Goal: Task Accomplishment & Management: Complete application form

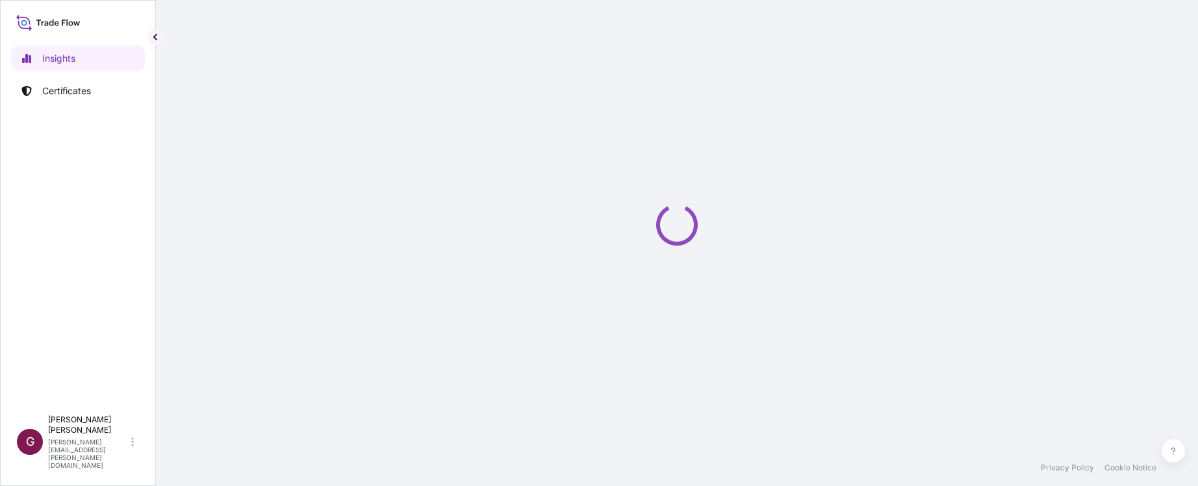
select select "2025"
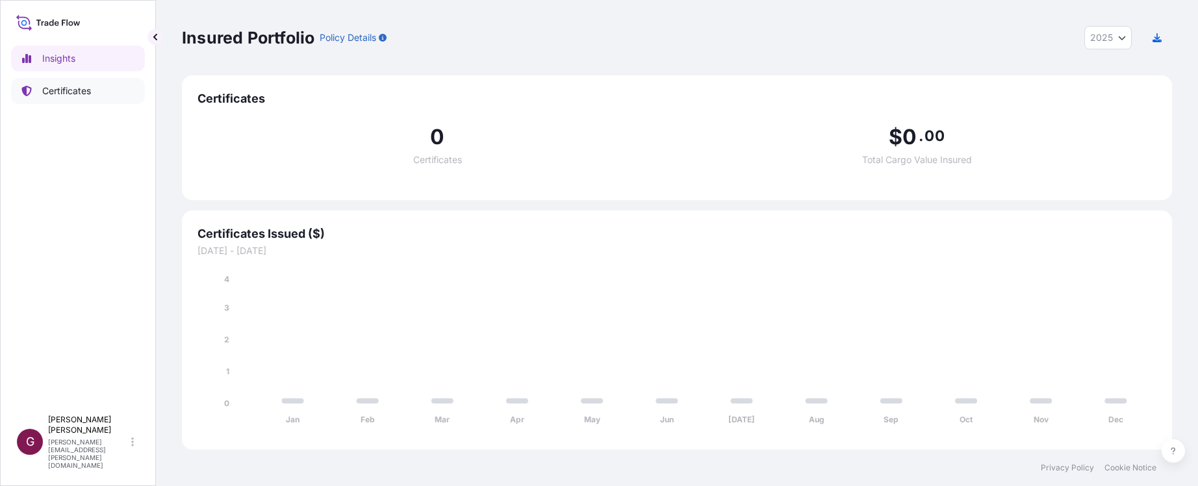
click at [56, 95] on p "Certificates" at bounding box center [66, 90] width 49 height 13
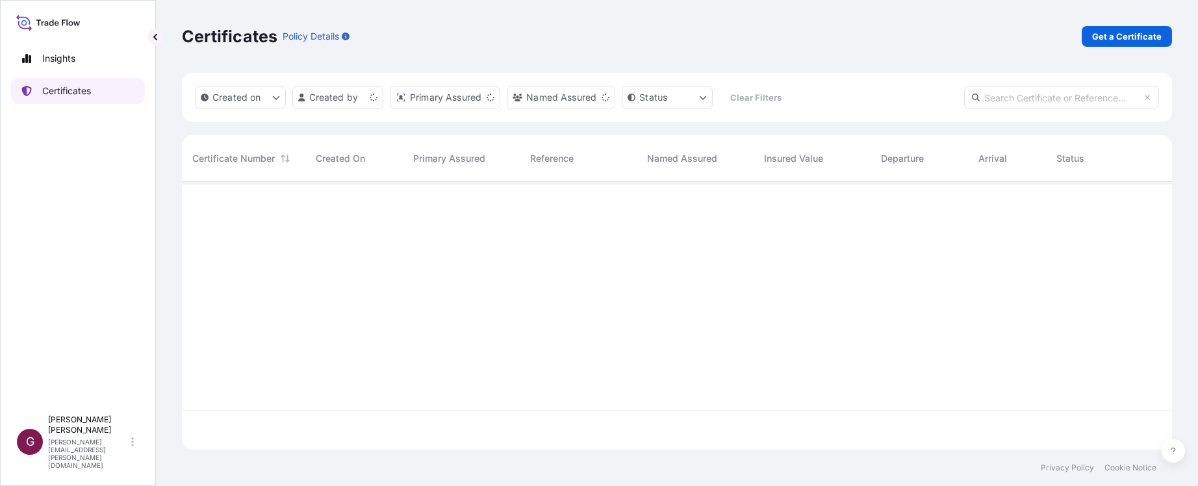
scroll to position [265, 980]
click at [1129, 36] on p "Get a Certificate" at bounding box center [1127, 36] width 70 height 13
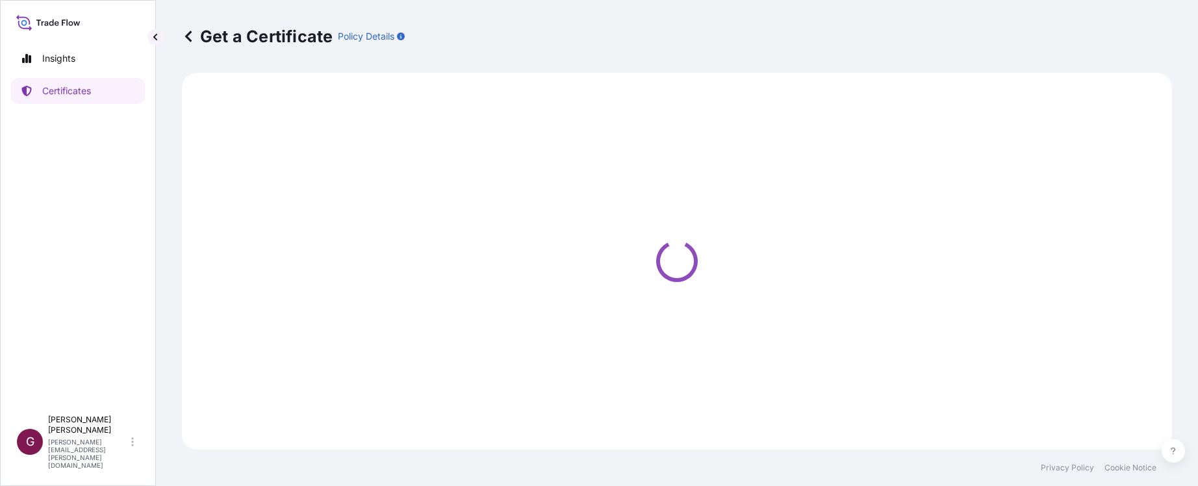
select select "Sea"
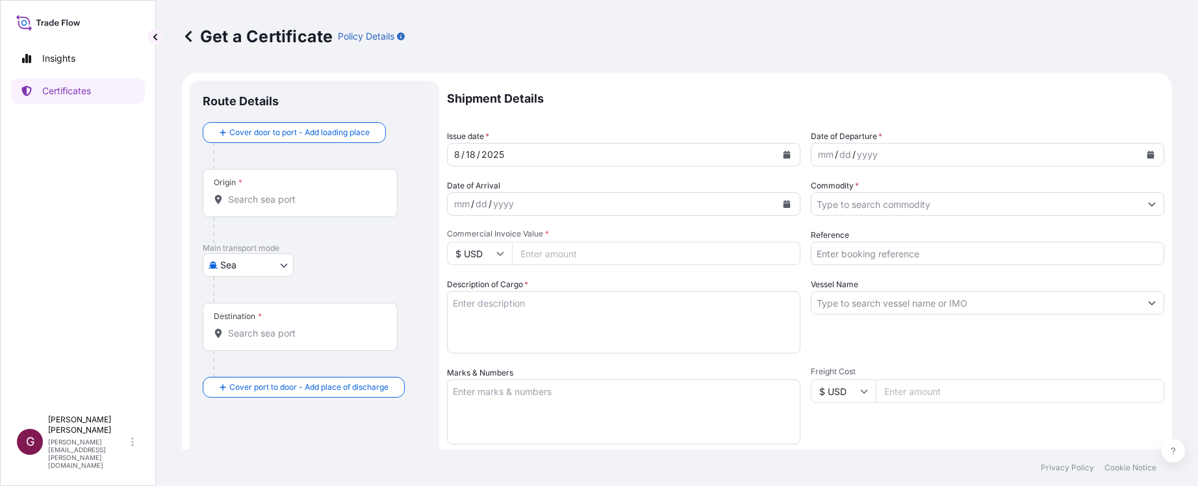
click at [292, 196] on input "Origin *" at bounding box center [304, 199] width 153 height 13
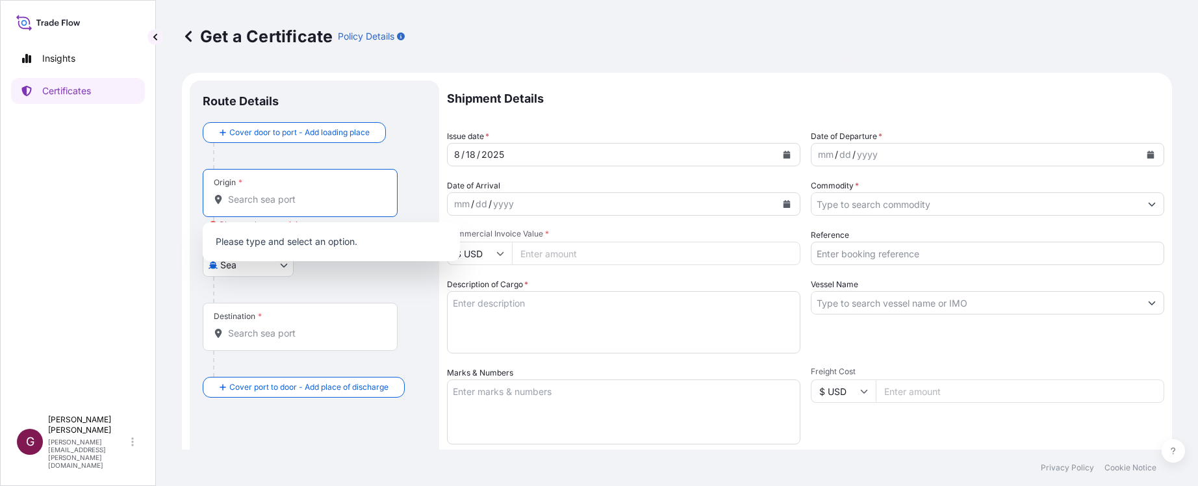
click at [304, 198] on input "Origin * Please select an origin" at bounding box center [304, 199] width 153 height 13
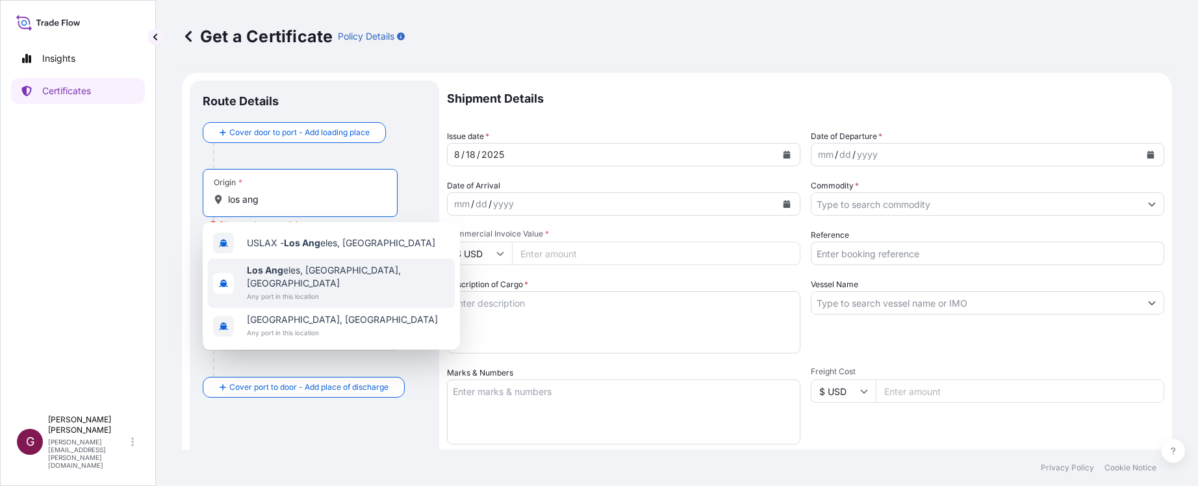
click at [280, 290] on span "Any port in this location" at bounding box center [348, 296] width 203 height 13
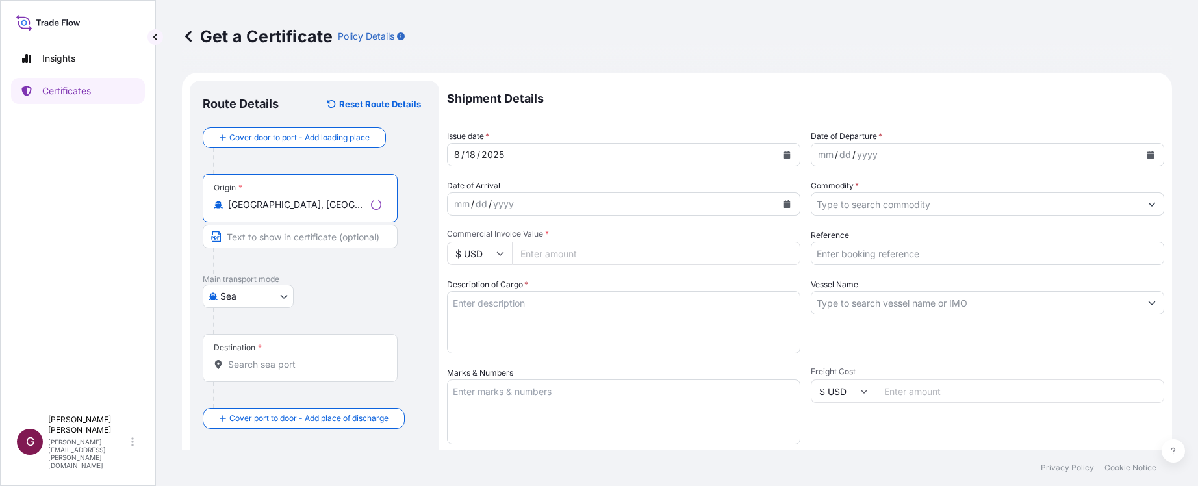
type input "Los Angeles, CA, USA"
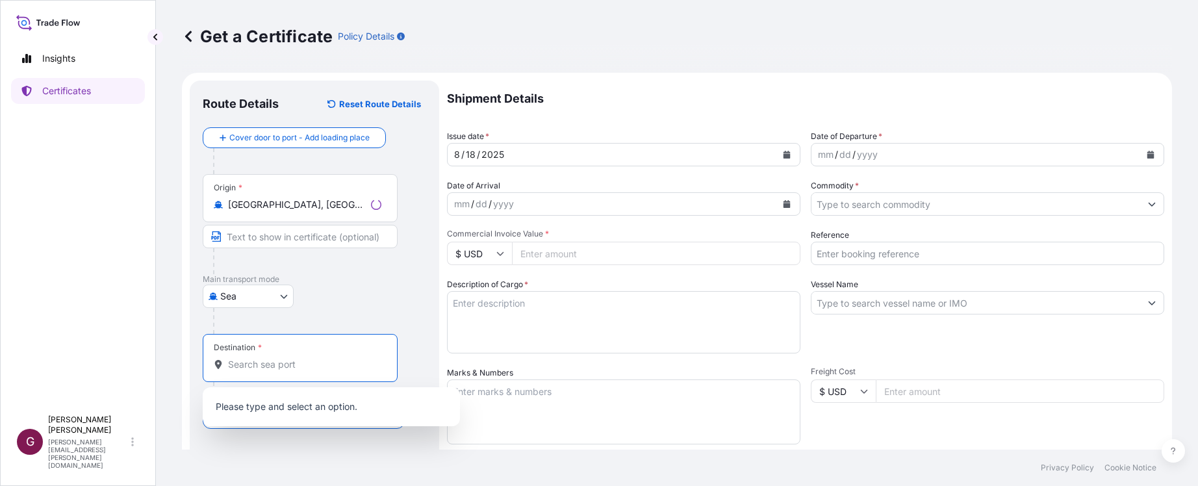
click at [273, 364] on input "Destination *" at bounding box center [304, 364] width 153 height 13
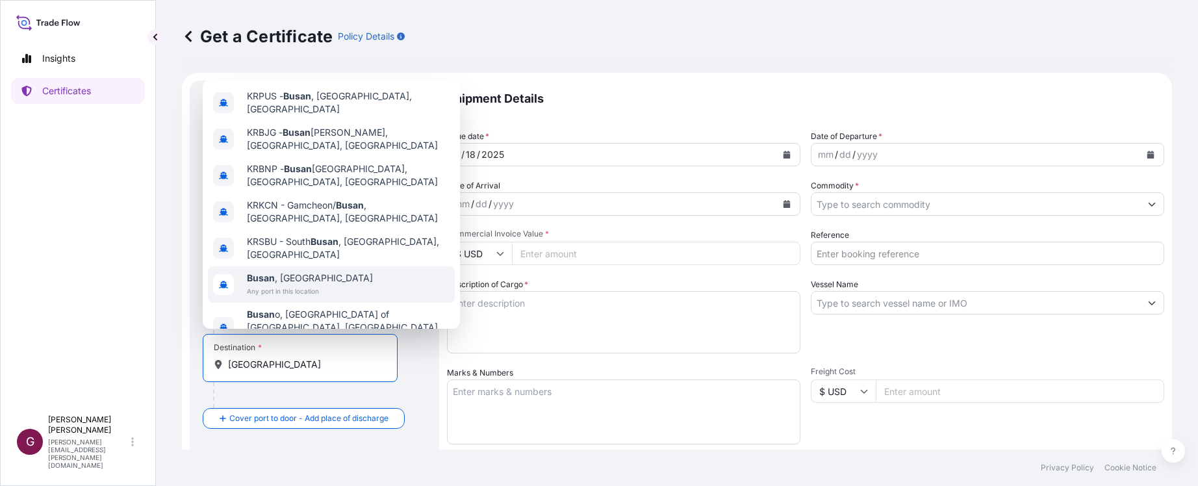
click at [314, 272] on span "Busan , South Korea" at bounding box center [310, 278] width 126 height 13
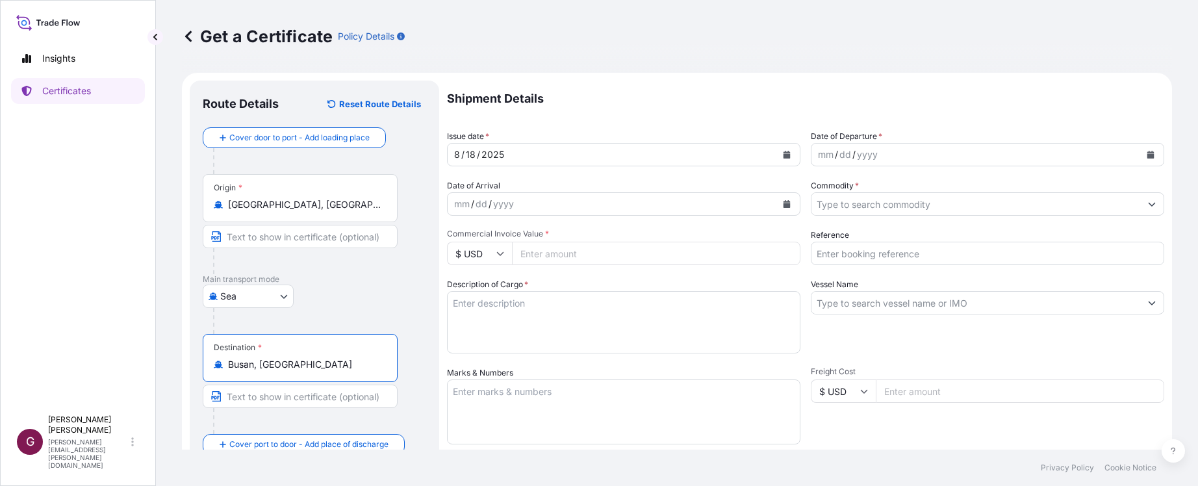
type input "Busan, South Korea"
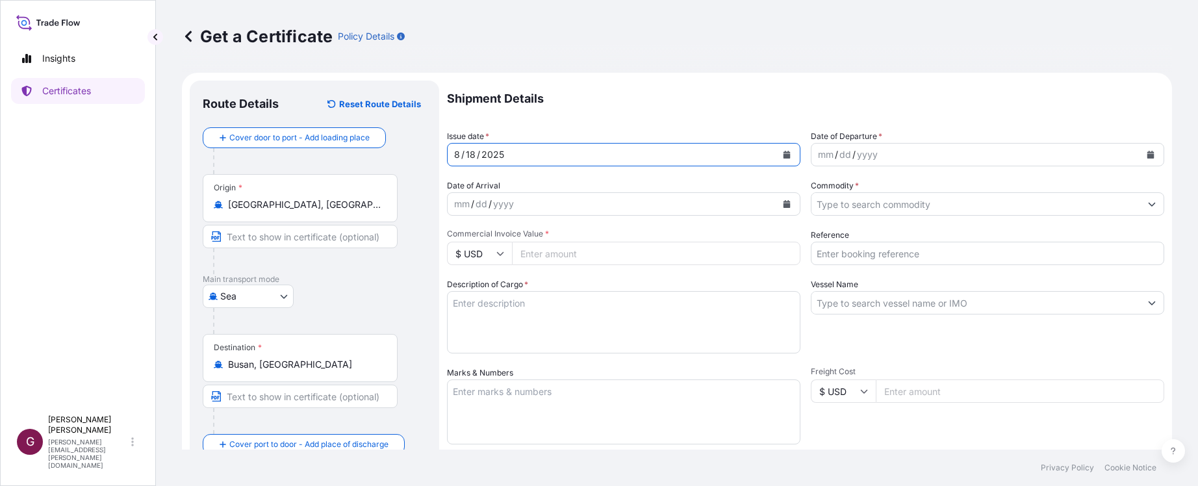
click at [776, 157] on button "Calendar" at bounding box center [786, 154] width 21 height 21
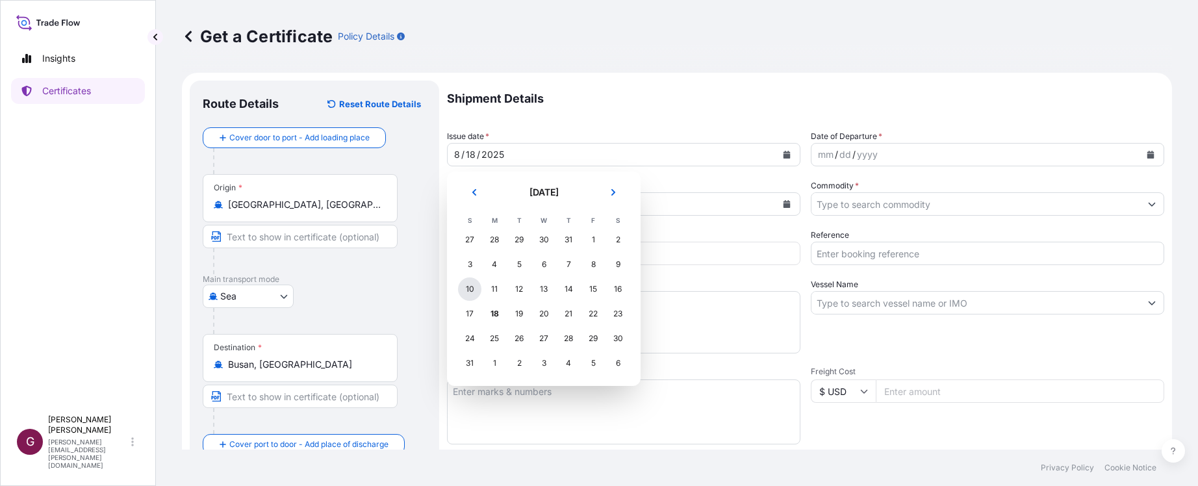
click at [473, 286] on div "10" at bounding box center [469, 288] width 23 height 23
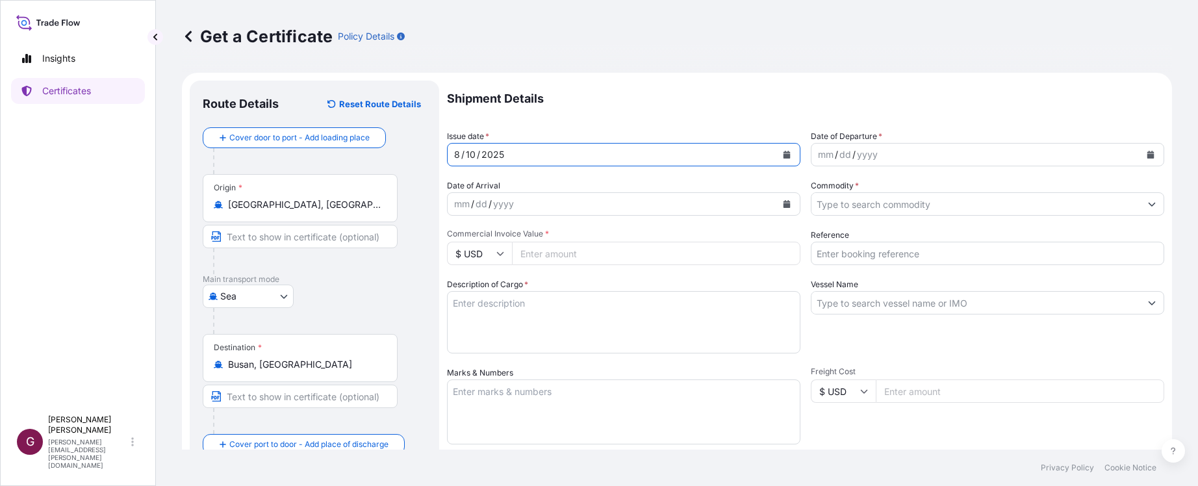
click at [969, 93] on p "Shipment Details" at bounding box center [805, 99] width 717 height 36
click at [1140, 159] on button "Calendar" at bounding box center [1150, 154] width 21 height 21
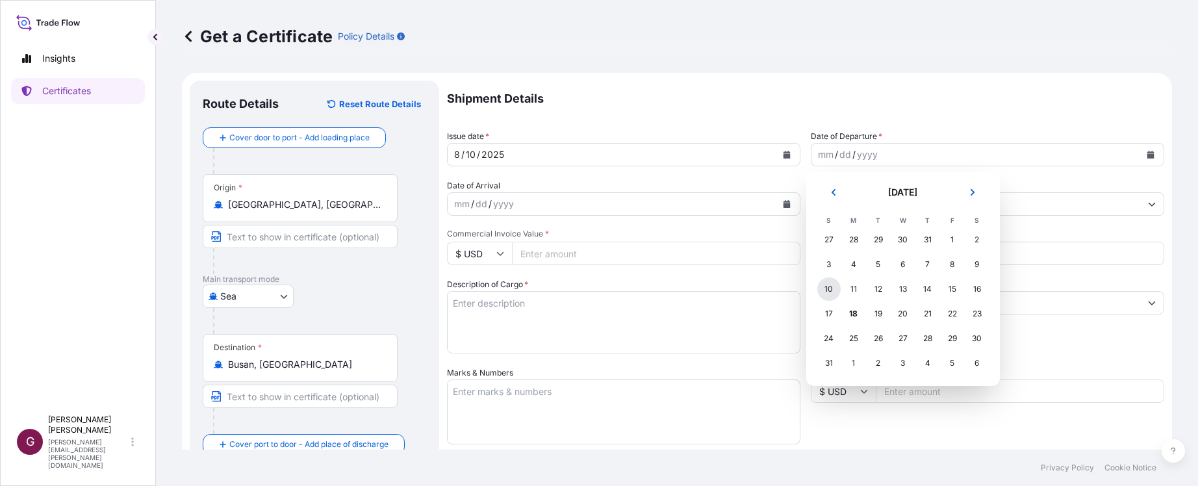
click at [823, 292] on div "10" at bounding box center [828, 288] width 23 height 23
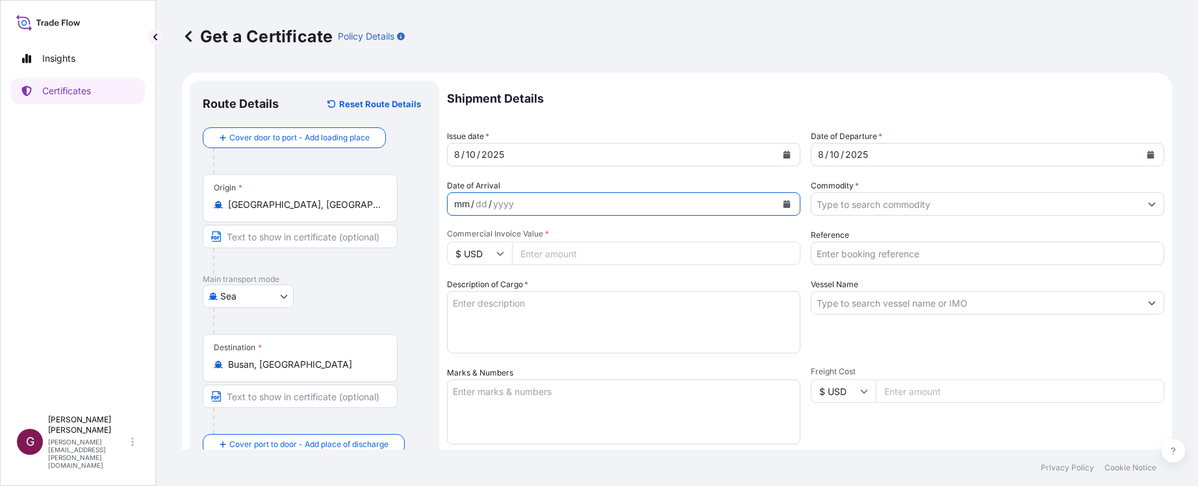
click at [651, 207] on div "mm / dd / yyyy" at bounding box center [612, 203] width 329 height 23
click at [960, 214] on input "Commodity *" at bounding box center [975, 203] width 329 height 23
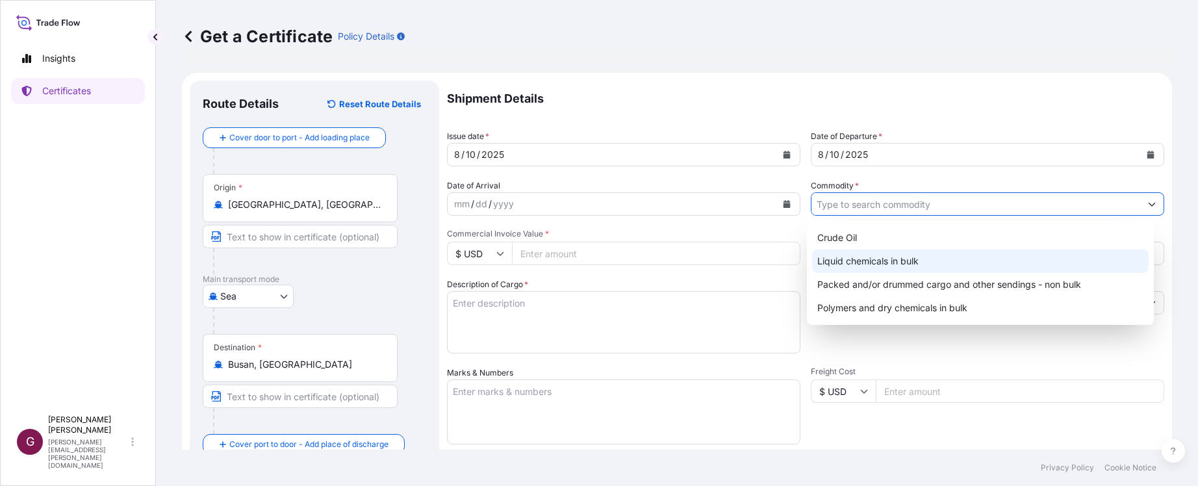
click at [898, 263] on div "Liquid chemicals in bulk" at bounding box center [980, 260] width 337 height 23
type input "Liquid chemicals in bulk"
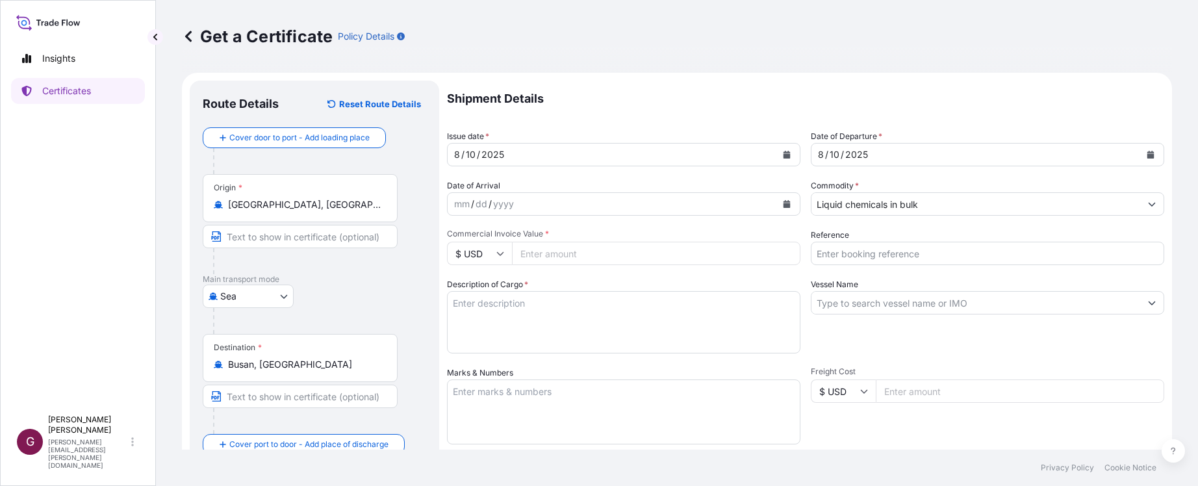
click at [576, 255] on input "Commercial Invoice Value *" at bounding box center [656, 253] width 288 height 23
type input "166929"
click at [933, 250] on input "Reference" at bounding box center [987, 253] width 353 height 23
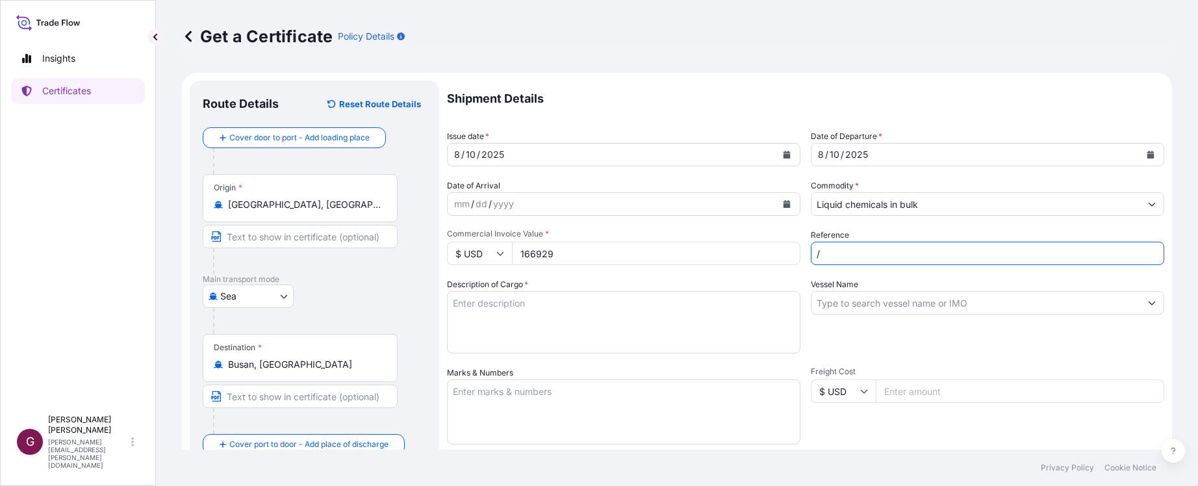
paste input "990758552"
click at [811, 255] on input "/990758552" at bounding box center [987, 253] width 353 height 23
paste input "5013149938"
drag, startPoint x: 832, startPoint y: 255, endPoint x: 847, endPoint y: 255, distance: 14.3
click at [836, 255] on input "5013149938/990758552" at bounding box center [987, 253] width 353 height 23
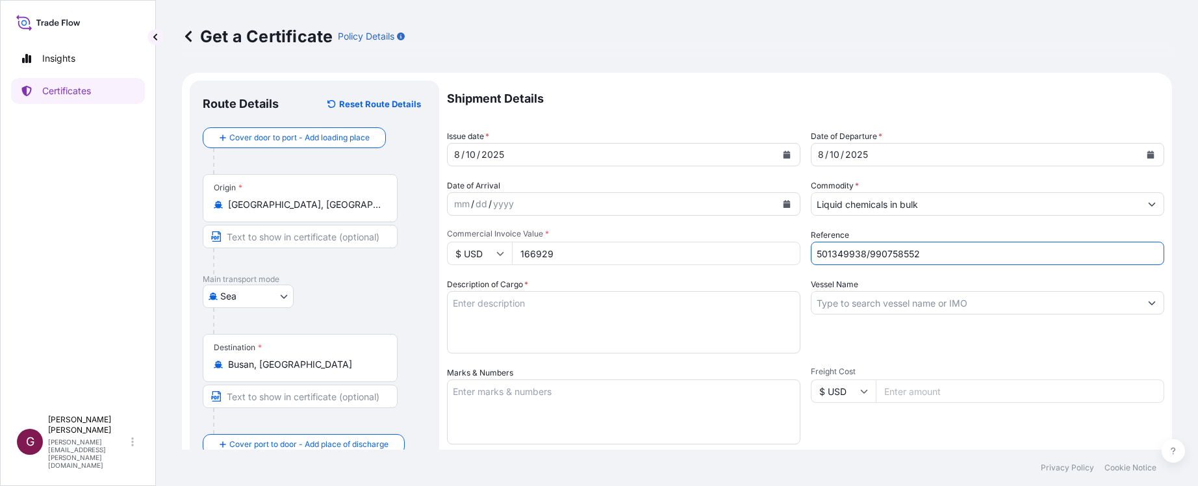
type input "501349938/990758552"
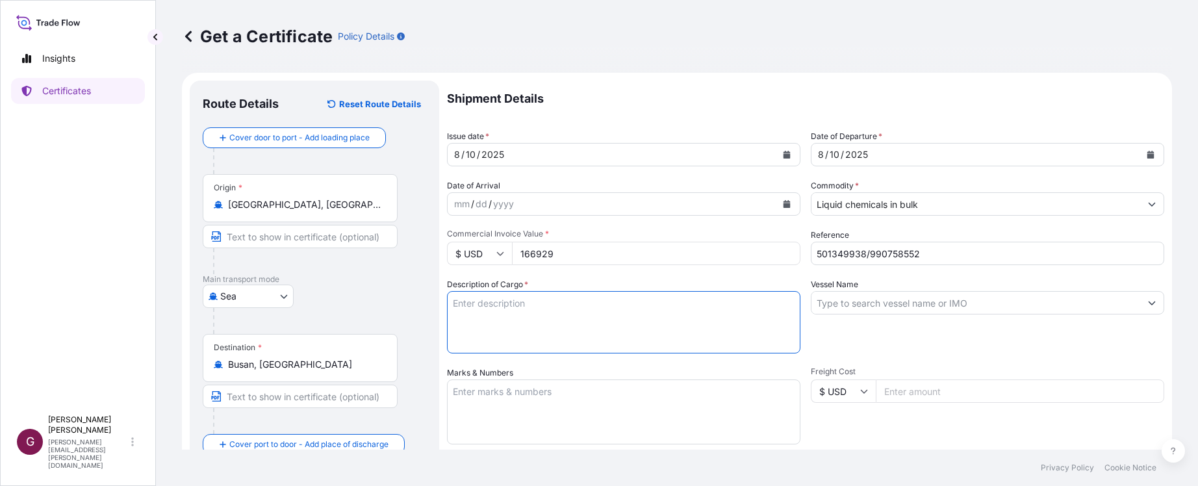
click at [648, 331] on textarea "Description of Cargo *" at bounding box center [623, 322] width 353 height 62
click at [533, 308] on textarea "Description of Cargo *" at bounding box center [623, 322] width 353 height 62
paste textarea "ITEM : TBHP QTY : 95.000MT(5 ISO) UNIT PRICE : USD 1,750/MT CONTRACT NO. 501349…"
click at [549, 323] on textarea "ITEM : TBHP QTY : 95.000MT(5 ISO) UNIT PRICE : USD 1,750/MT CONTRACT NO. 501349…" at bounding box center [623, 322] width 353 height 62
click at [502, 315] on textarea "ITEM : TBHP QTY : 95.000MT(5 ISO) UNIT PRICE : USD 1,750/MT CONTRACT NO. 501349…" at bounding box center [623, 322] width 353 height 62
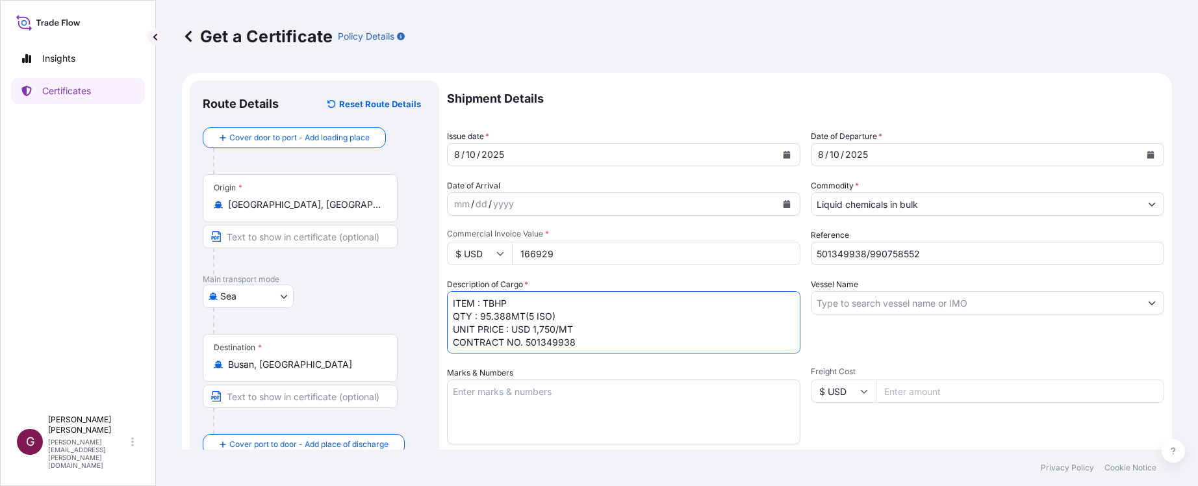
click at [578, 342] on textarea "ITEM : TBHP QTY : 95.388MT(5 ISO) UNIT PRICE : USD 1,750/MT CONTRACT NO. 501349…" at bounding box center [623, 322] width 353 height 62
click at [548, 298] on textarea "ITEM : TBHP QTY : 95.388MT(5 ISO) UNIT PRICE : USD 1,750/MT CONTRACT NO. 501349…" at bounding box center [623, 322] width 353 height 62
click at [604, 334] on textarea "ITEM : TBHP QTY : 95.388MT(5 ISO) UNIT PRICE : USD 1,750/MT CONTRACT NO. 501349…" at bounding box center [623, 322] width 353 height 62
click at [519, 313] on textarea "ITEM : TBHP QTY : 95.388MT(5 ISO) UNIT PRICE : USD 1,750/MT CONTRACT NO. 501349…" at bounding box center [623, 322] width 353 height 62
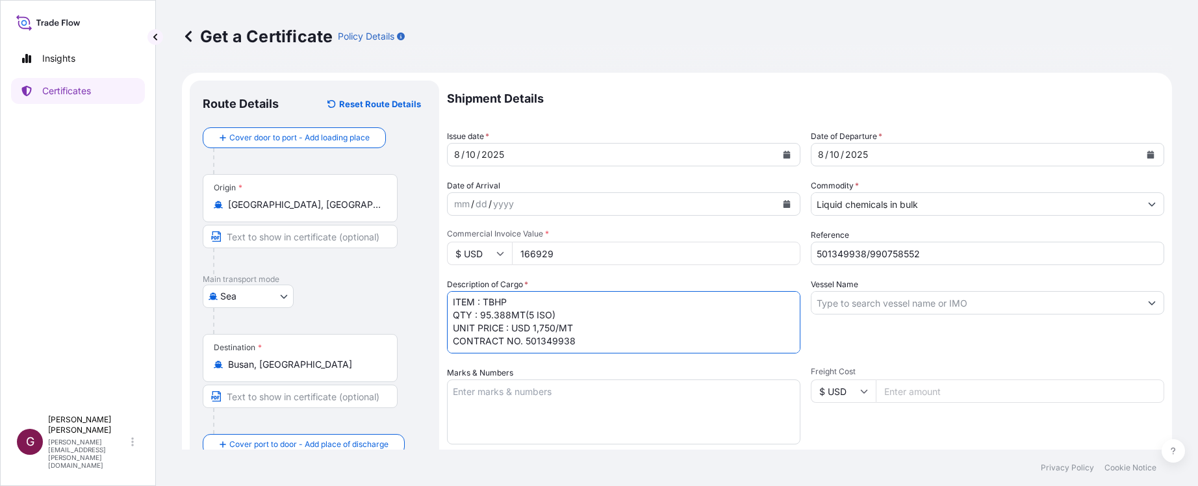
click at [582, 333] on textarea "ITEM : TBHP QTY : 95.388MT(5 ISO) UNIT PRICE : USD 1,750/MT CONTRACT NO. 501349…" at bounding box center [623, 322] width 353 height 62
type textarea "ITEM : TBHP QTY : 95.388MT(5 ISO) CONTRACT NO. 501349938"
click at [955, 394] on input "Freight Cost" at bounding box center [1020, 390] width 288 height 23
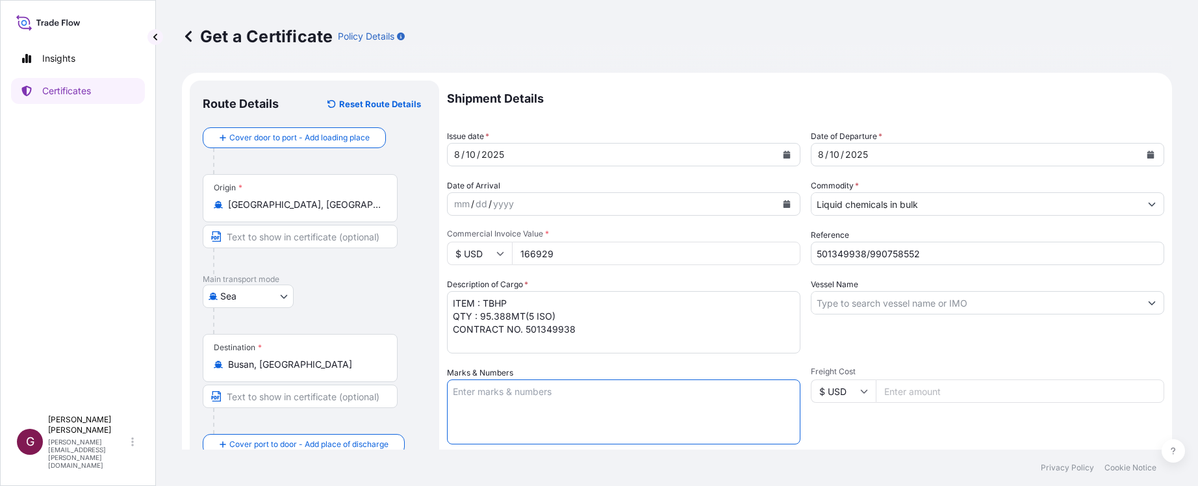
click at [544, 415] on textarea "Marks & Numbers" at bounding box center [623, 411] width 353 height 65
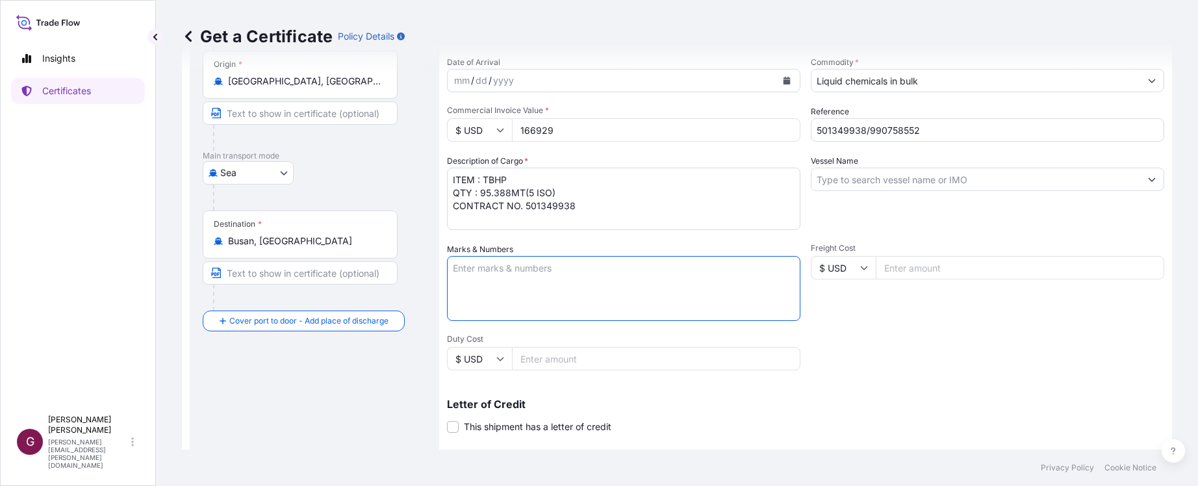
scroll to position [130, 0]
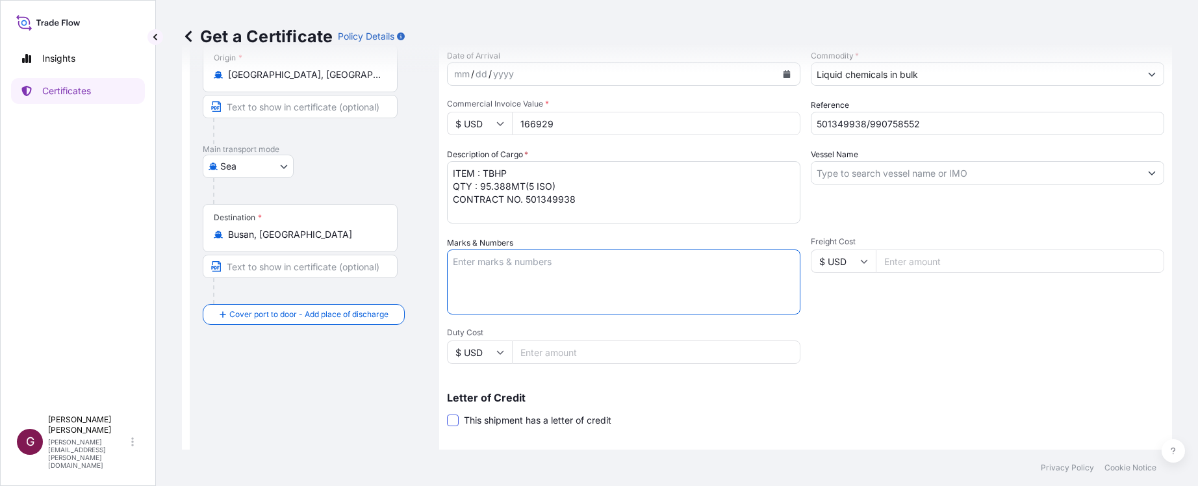
click at [452, 421] on span at bounding box center [453, 421] width 12 height 12
click at [447, 413] on input "This shipment has a letter of credit" at bounding box center [447, 413] width 0 height 0
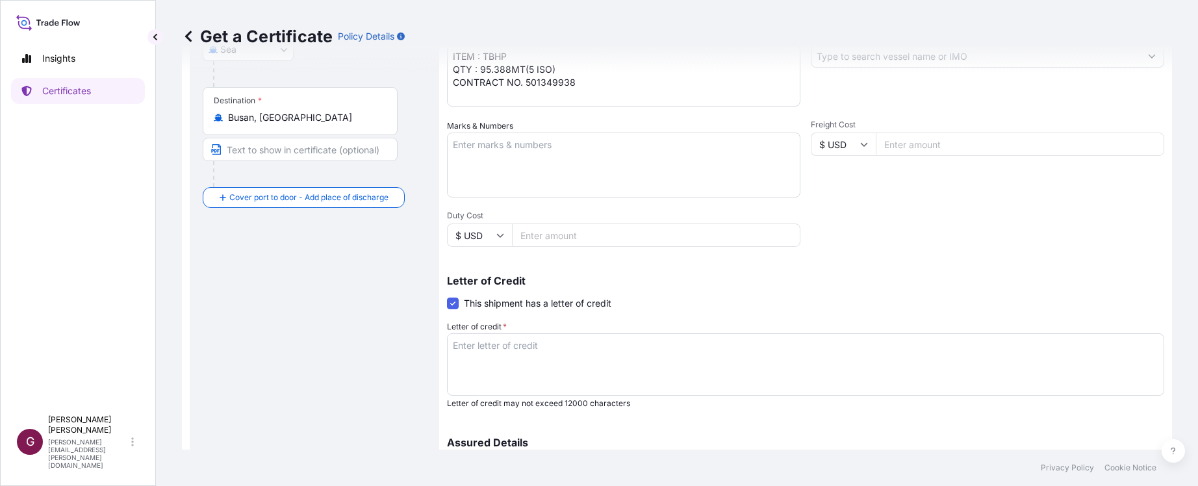
scroll to position [260, 0]
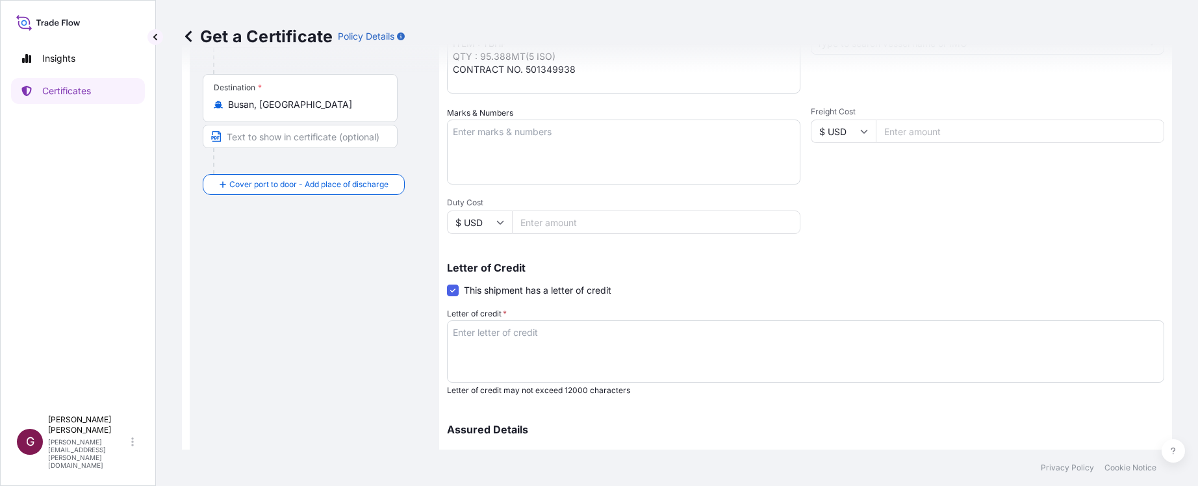
click at [563, 335] on textarea "Letter of credit *" at bounding box center [805, 351] width 717 height 62
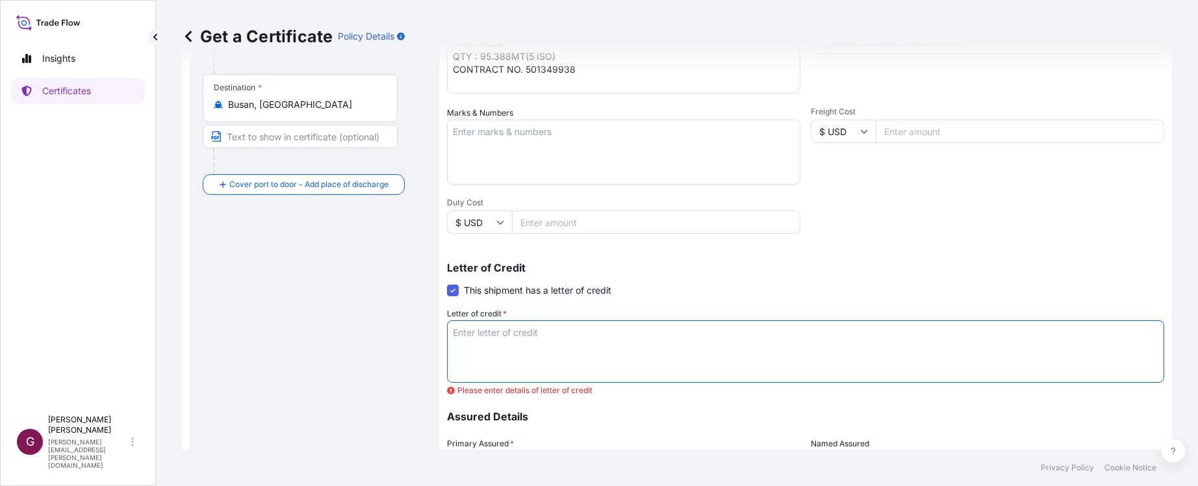
click at [559, 332] on textarea "Letter of credit *" at bounding box center [805, 351] width 717 height 62
paste textarea "M42562506NS01141"
click at [491, 351] on textarea "LC NUMBER:M42562506NS01141" at bounding box center [805, 351] width 717 height 62
paste textarea "FOR 110PCT OF INVOICE VALUE WITH CLAIMS PAYABLE IN KOREA IN THE CURRENCY OF DRA…"
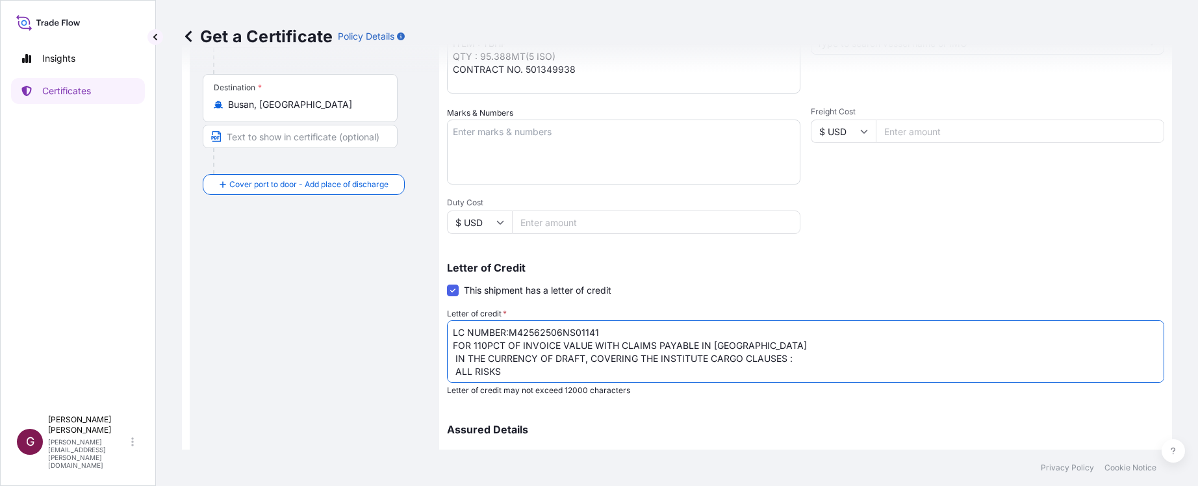
click at [754, 348] on textarea "LC NUMBER:M42562506NS01141 FOR 110PCT OF INVOICE VALUE WITH CLAIMS PAYABLE IN K…" at bounding box center [805, 351] width 717 height 62
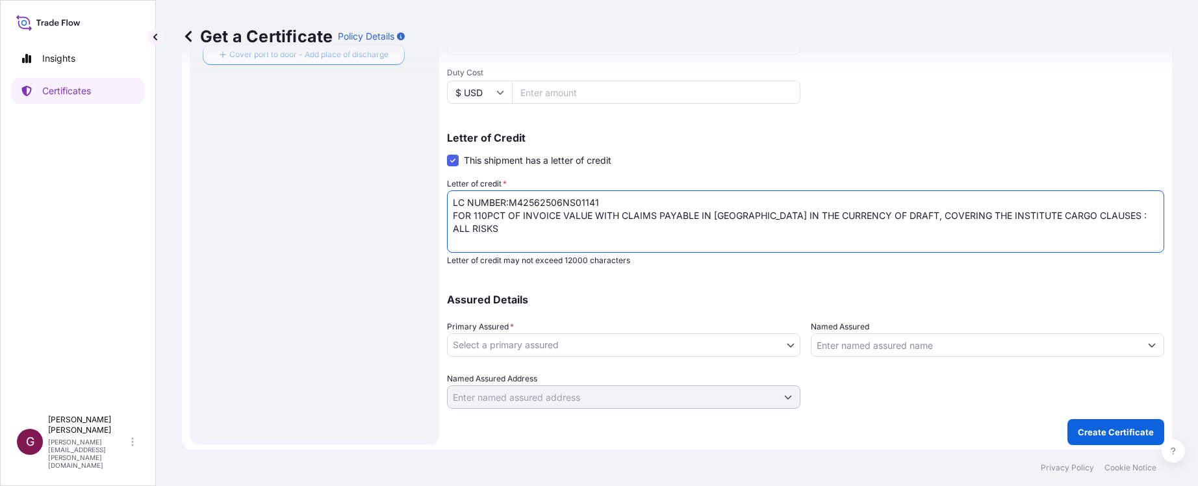
scroll to position [393, 0]
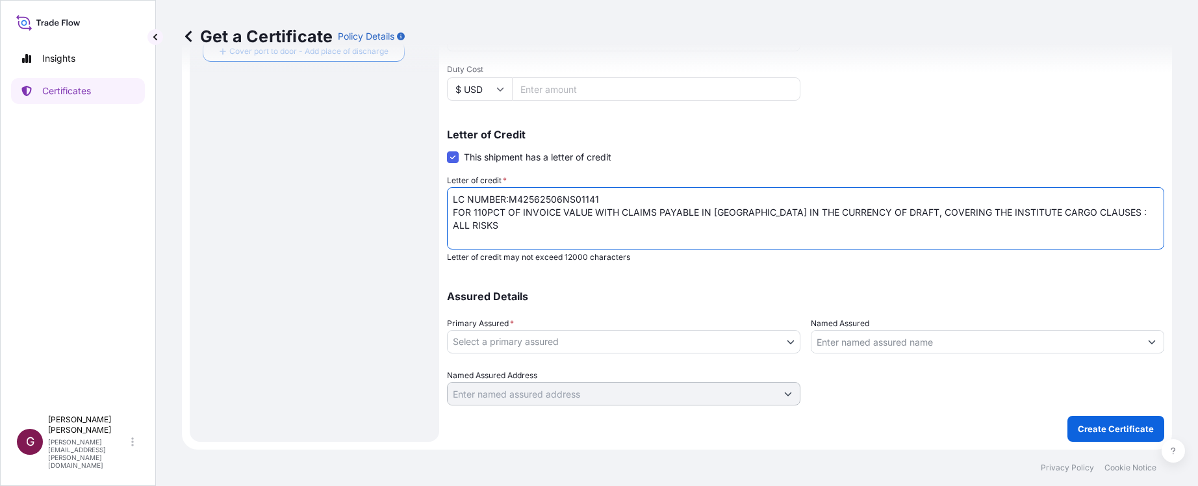
type textarea "LC NUMBER:M42562506NS01141 FOR 110PCT OF INVOICE VALUE WITH CLAIMS PAYABLE IN K…"
click at [781, 345] on body "Insights Certificates G Gary Yuen gary.yuen@edlog.com Get a Certificate Policy …" at bounding box center [599, 243] width 1198 height 486
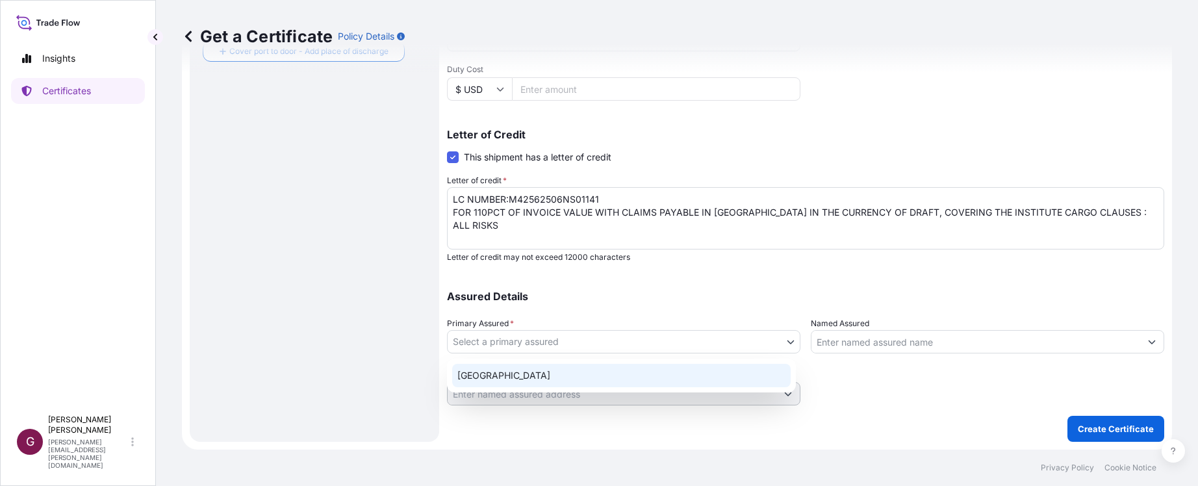
click at [609, 377] on div "Hong Kong" at bounding box center [621, 375] width 339 height 23
select select "32020"
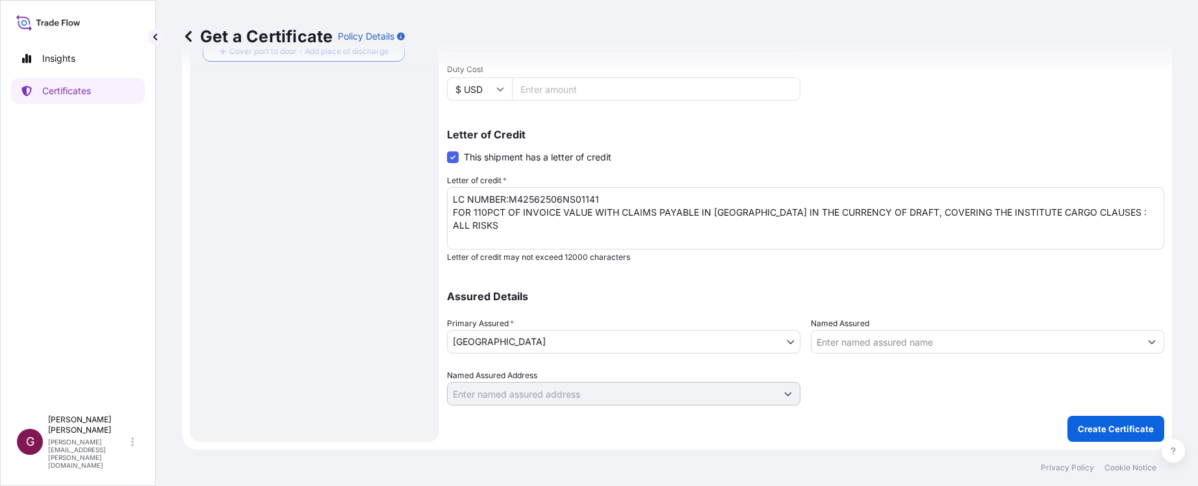
click at [971, 290] on div "Assured Details Primary Assured * Hong Kong Hong Kong Named Assured Named Assur…" at bounding box center [805, 340] width 717 height 130
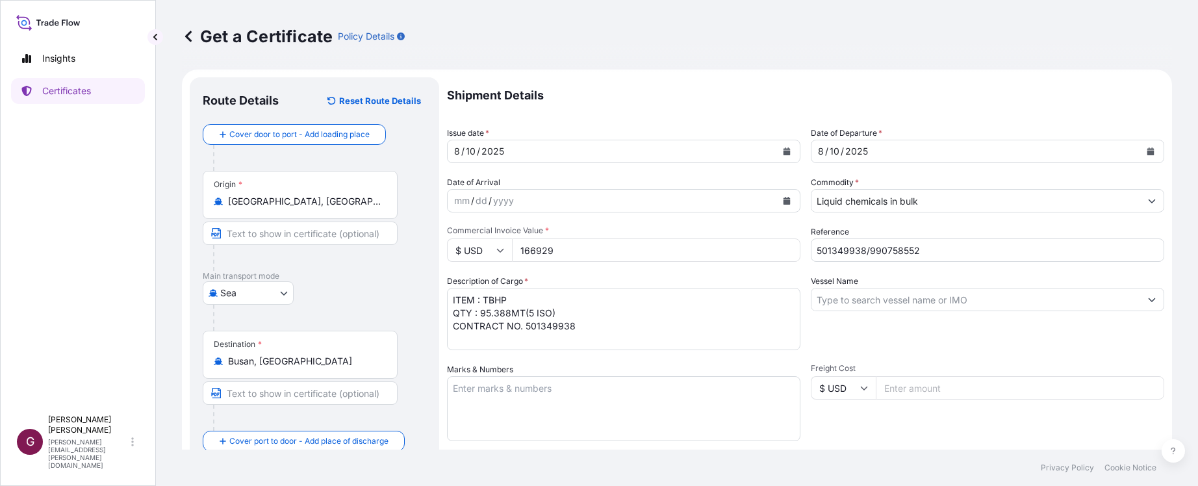
scroll to position [0, 0]
click at [616, 329] on textarea "ITEM : TBHP QTY : 95.388MT(5 ISO) CONTRACT NO. 501349938" at bounding box center [623, 322] width 353 height 62
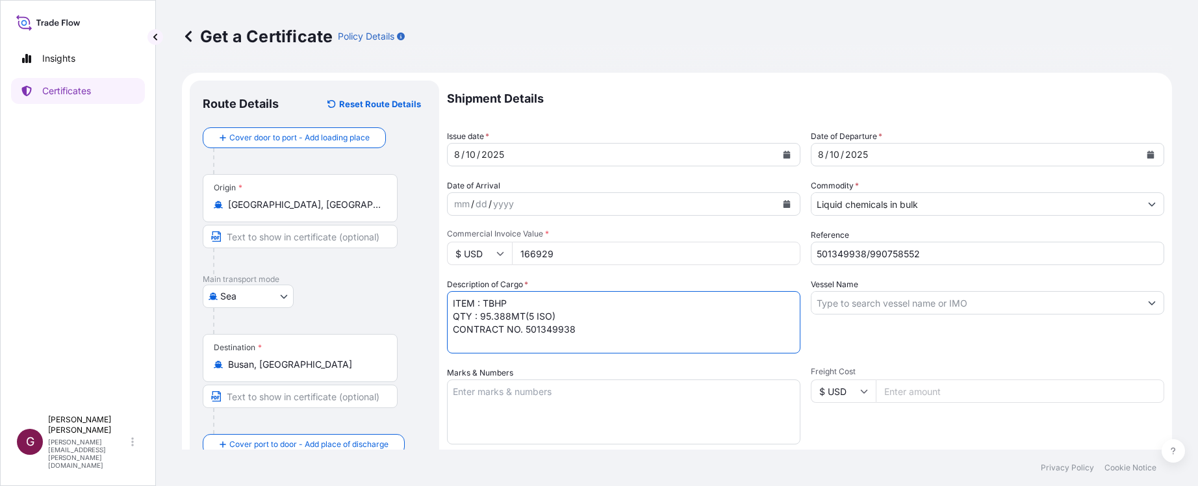
click at [589, 305] on textarea "ITEM : TBHP QTY : 95.388MT(5 ISO) CONTRACT NO. 501349938" at bounding box center [623, 322] width 353 height 62
click at [655, 339] on textarea "ITEM : TBHP QTY : 95.388MT(5 ISO) CONTRACT NO. 501349938" at bounding box center [623, 322] width 353 height 62
click at [451, 296] on textarea "ITEM : TBHP QTY : 95.388MT(5 ISO) CONTRACT NO. 501349938" at bounding box center [623, 322] width 353 height 62
paste textarea "TERMS OF PRICE : CIF BUSAN +COUNTRY OF ORIGIN : UNITED STATES"
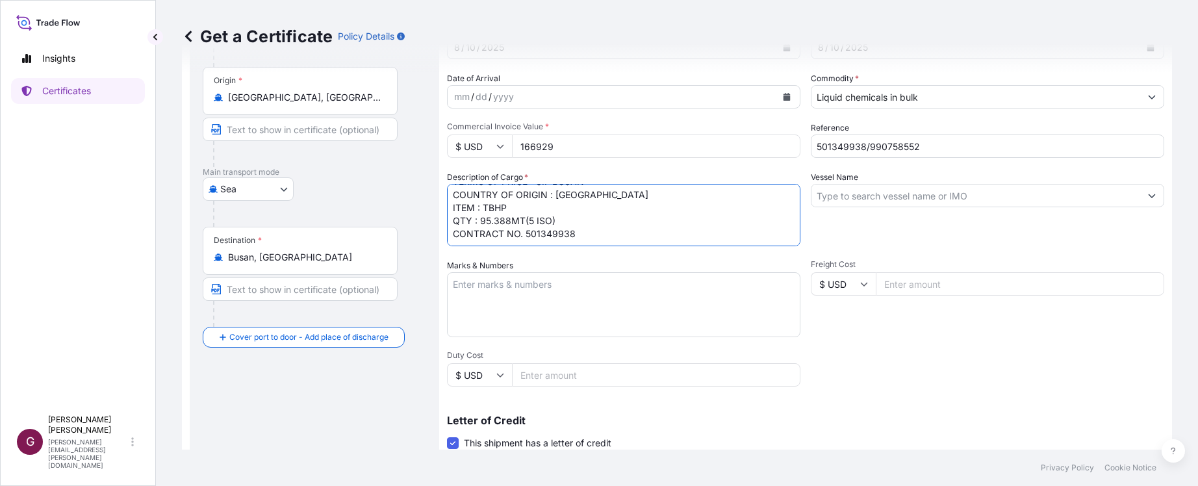
scroll to position [130, 0]
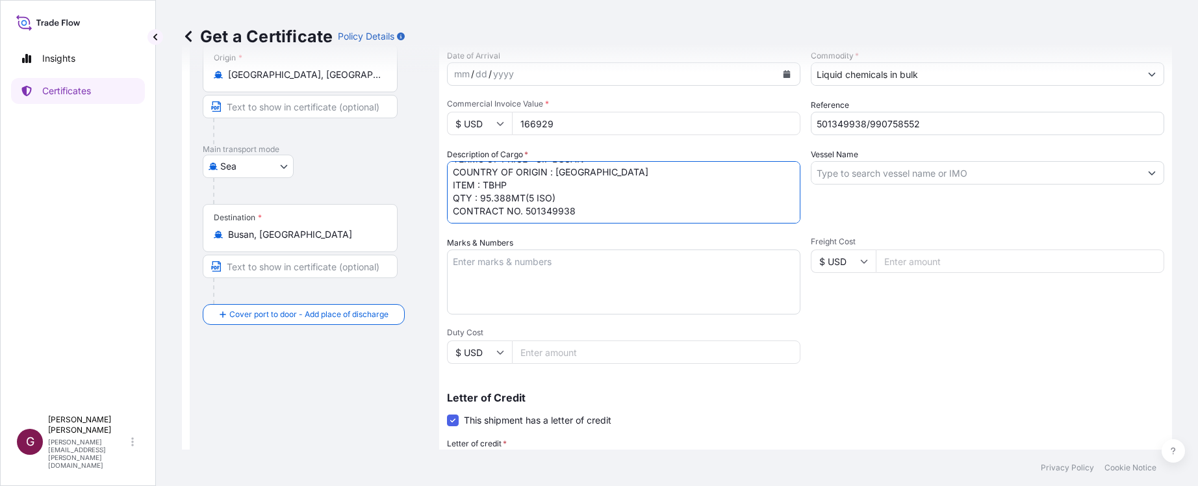
type textarea "TERMS OF PRICE : CIF BUSAN COUNTRY OF ORIGIN : UNITED STATES ITEM : TBHP QTY : …"
click at [843, 419] on div "Letter of Credit This shipment has a letter of credit Letter of credit * LC NUM…" at bounding box center [805, 458] width 717 height 133
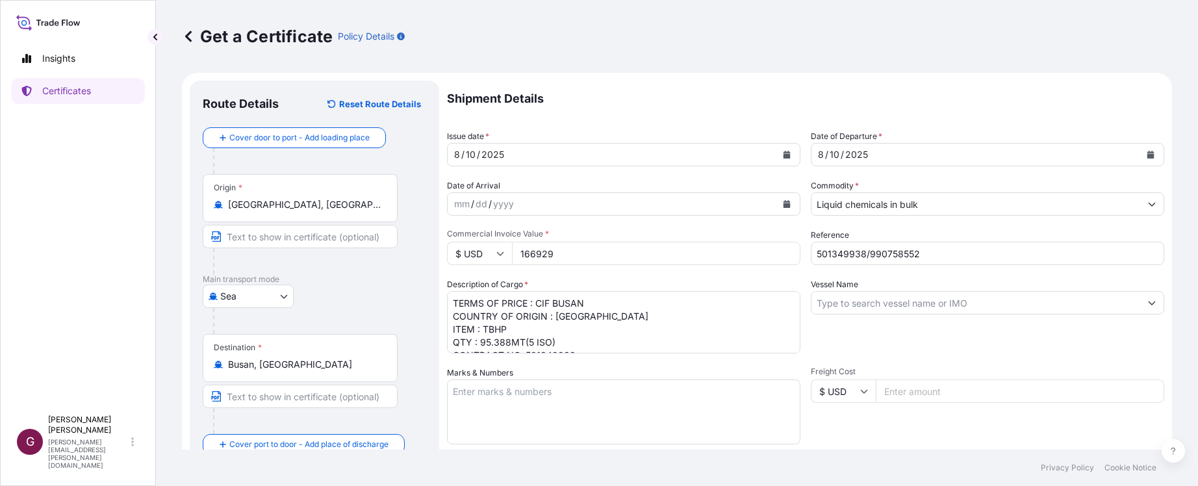
scroll to position [14, 0]
click at [880, 429] on div "Freight Cost $ USD" at bounding box center [987, 405] width 353 height 78
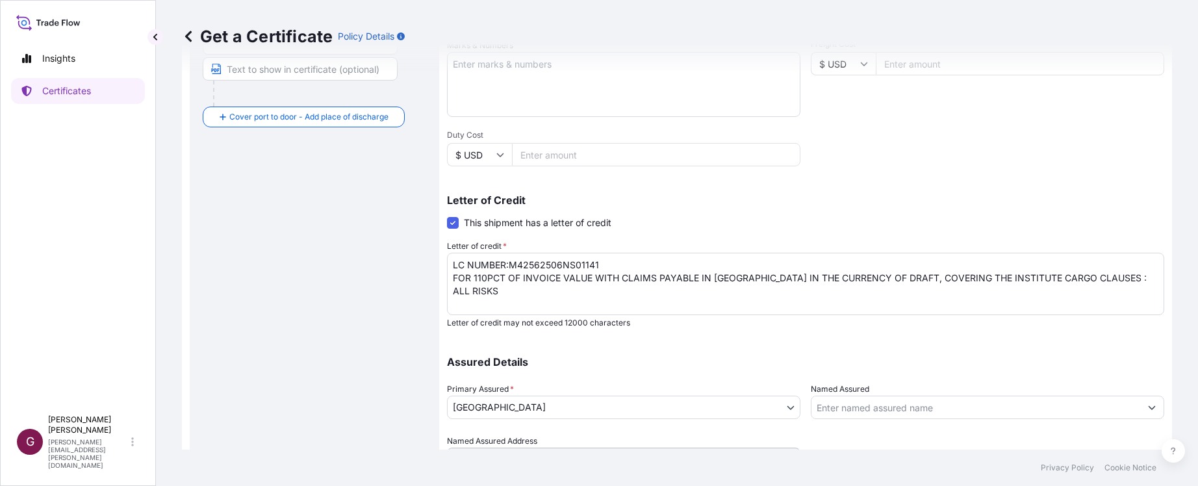
scroll to position [393, 0]
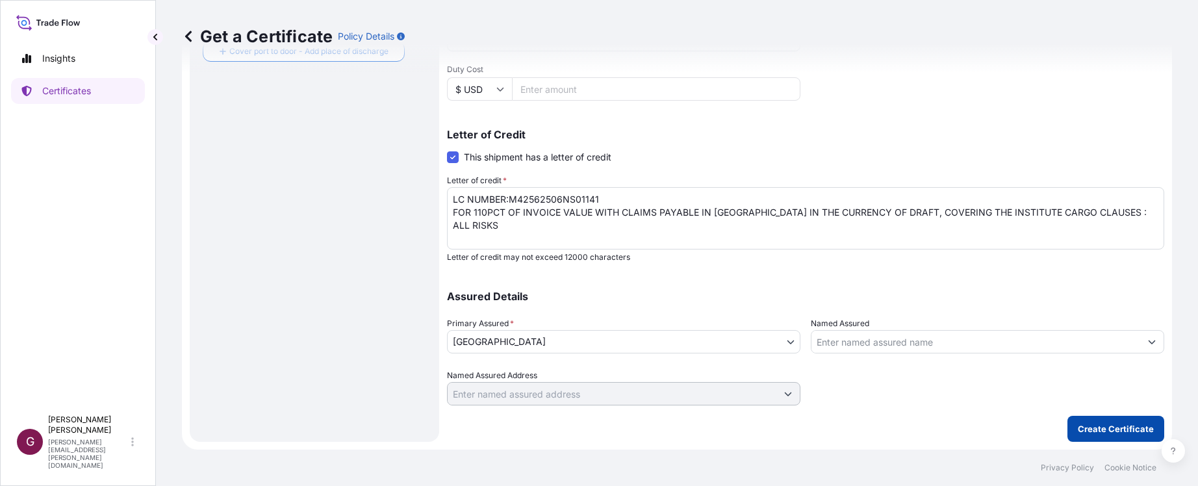
click at [1112, 428] on p "Create Certificate" at bounding box center [1116, 428] width 76 height 13
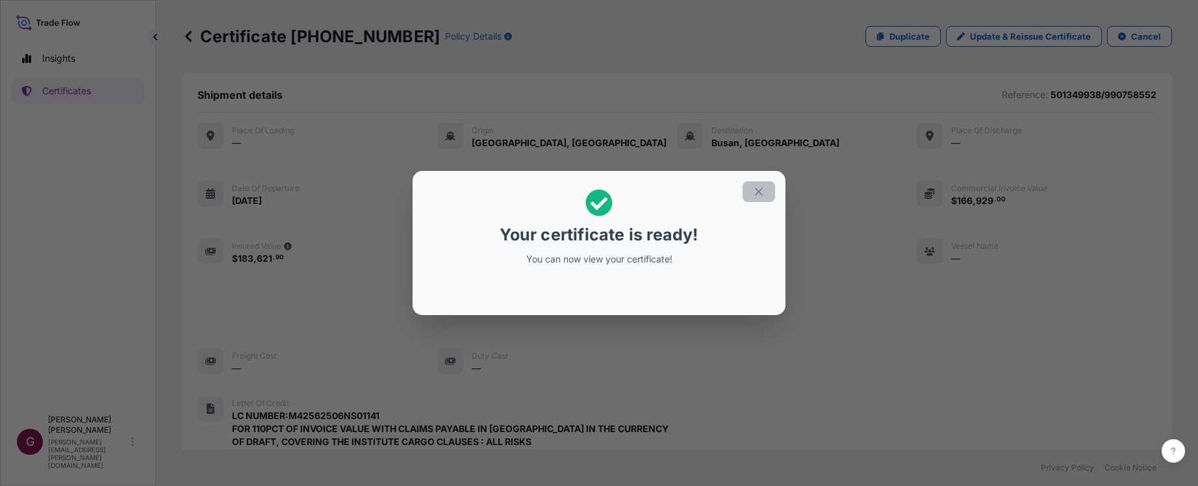
click at [753, 192] on icon "button" at bounding box center [759, 192] width 12 height 12
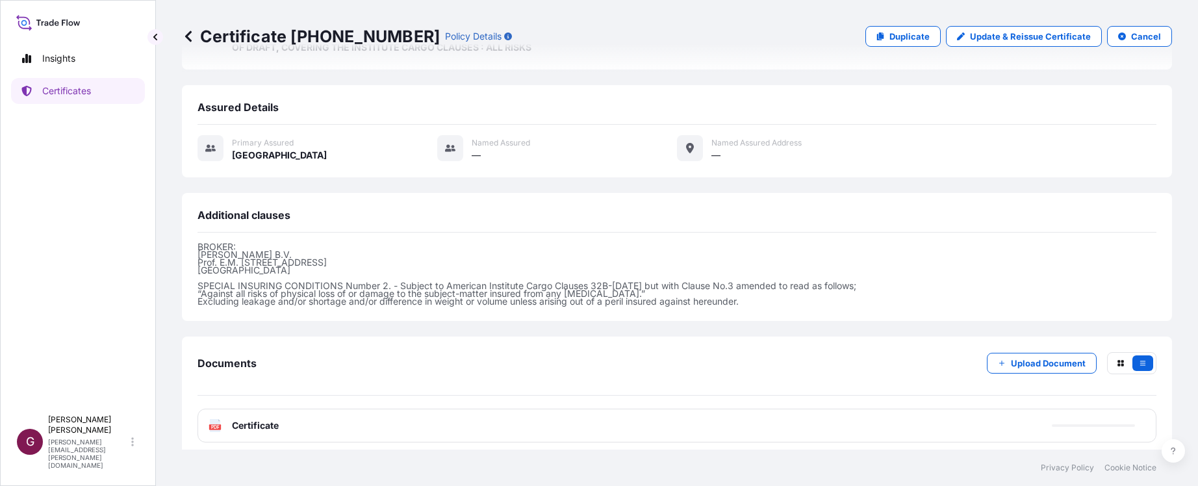
scroll to position [403, 0]
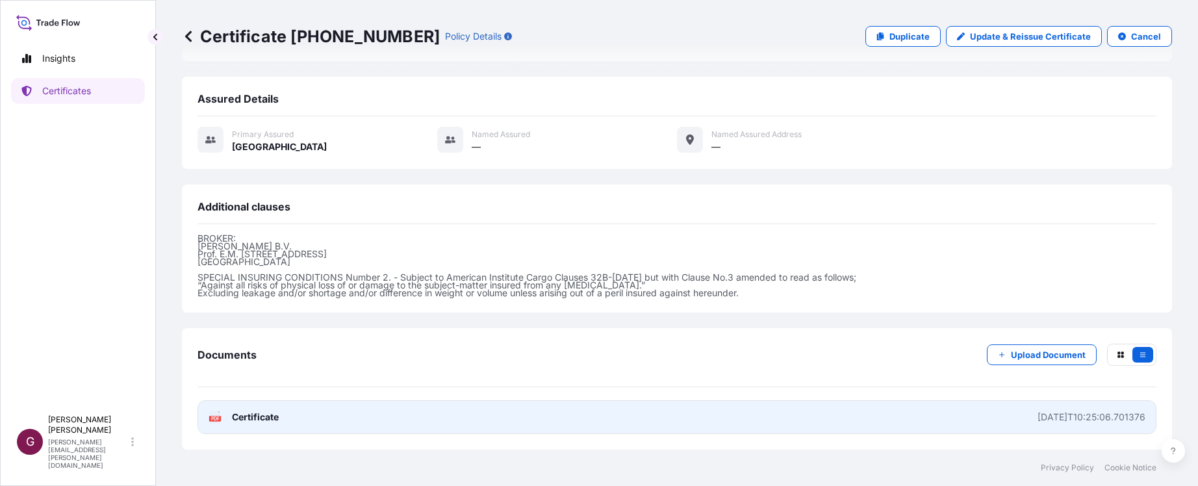
click at [266, 423] on span "Certificate" at bounding box center [255, 417] width 47 height 13
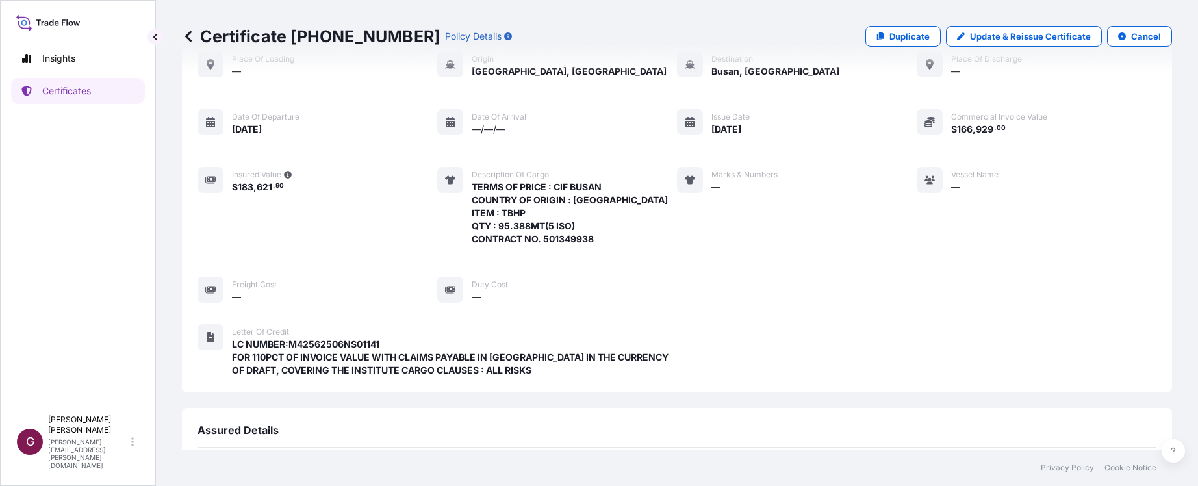
scroll to position [0, 0]
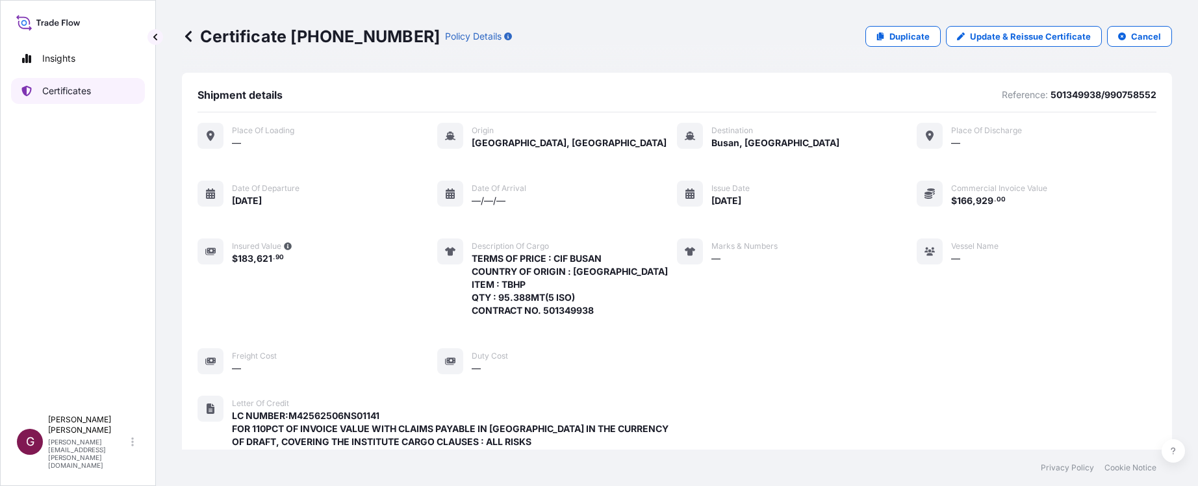
click at [65, 88] on p "Certificates" at bounding box center [66, 90] width 49 height 13
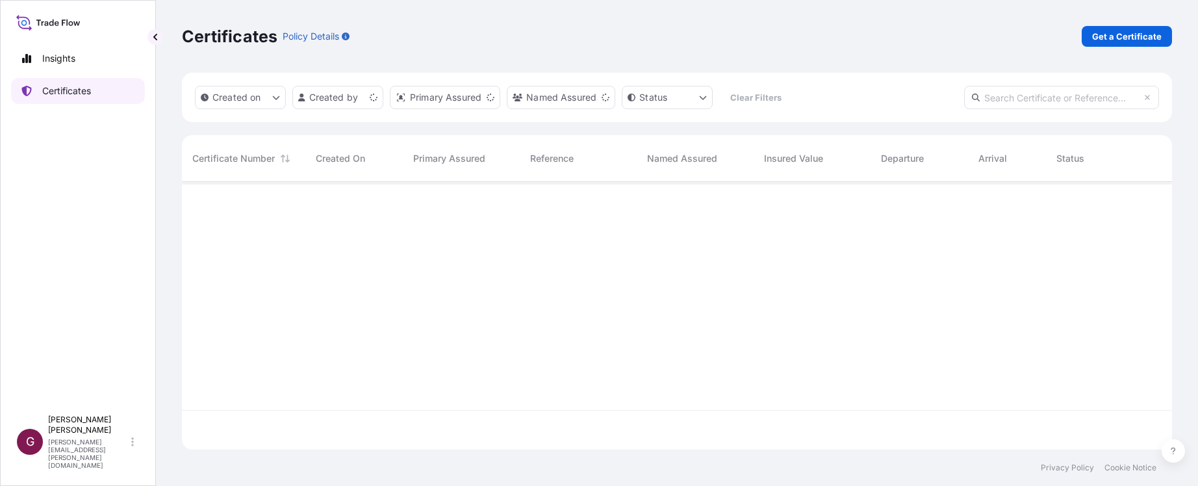
scroll to position [265, 980]
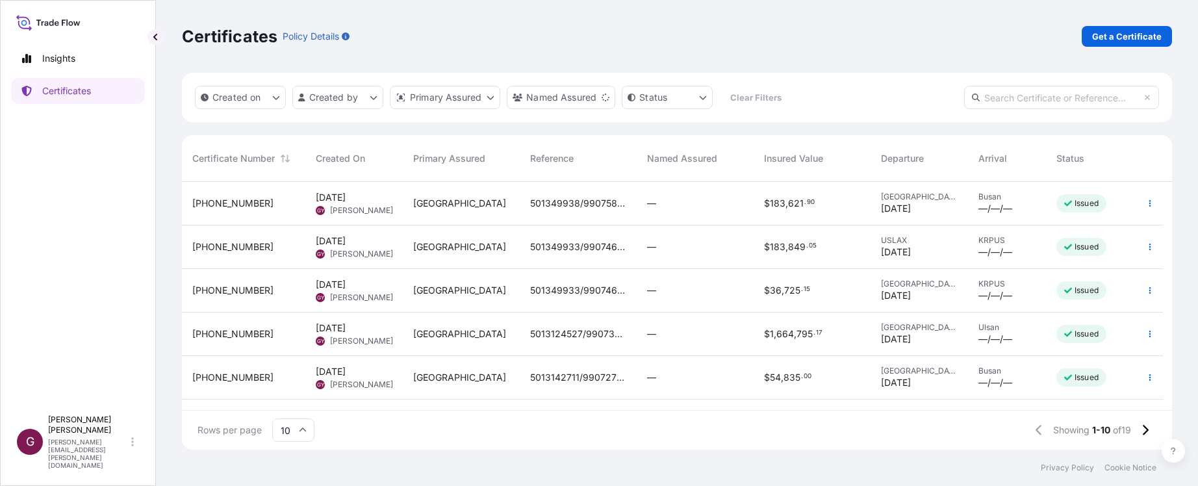
click at [560, 201] on span "501349938/990758552" at bounding box center [578, 203] width 96 height 13
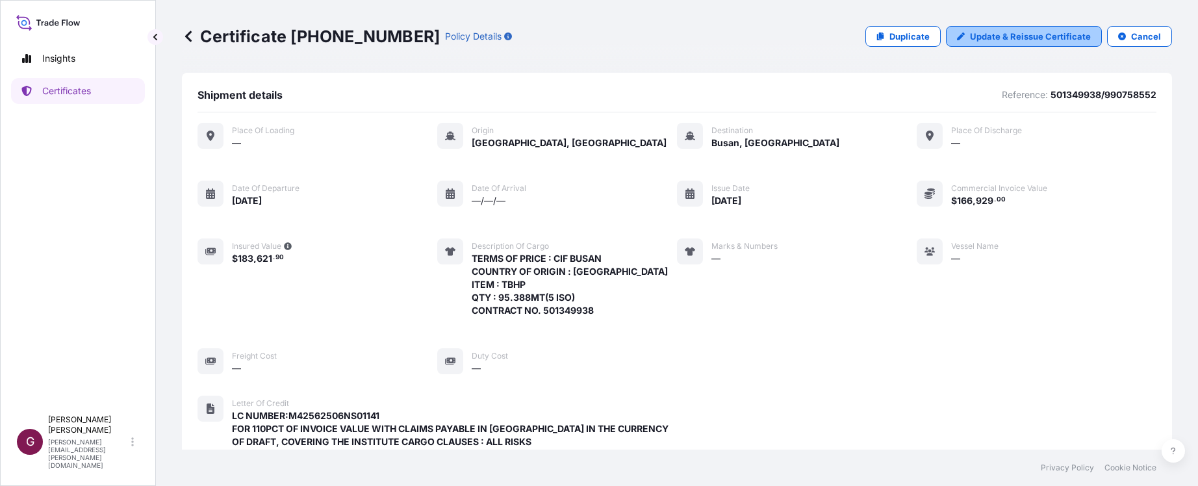
click at [996, 38] on p "Update & Reissue Certificate" at bounding box center [1030, 36] width 121 height 13
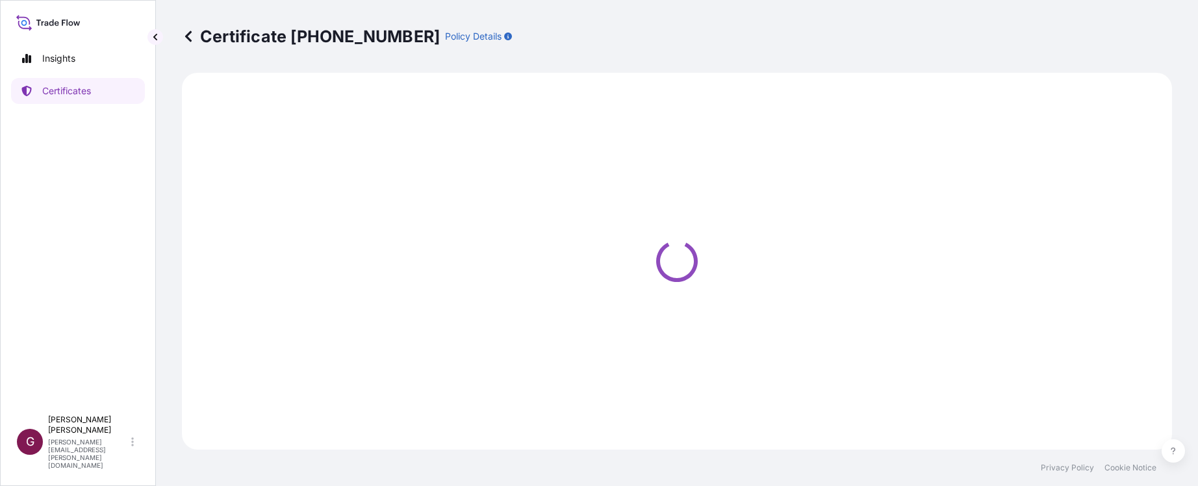
select select "Sea"
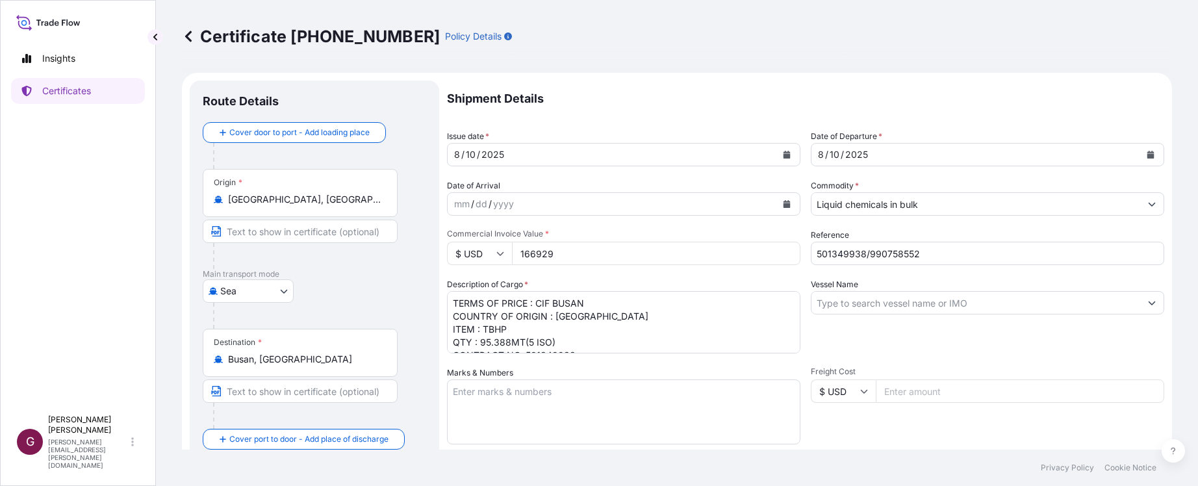
select select "32020"
click at [856, 300] on input "Vessel Name" at bounding box center [975, 302] width 329 height 23
type input "PRESIDENT REAGAN"
click at [555, 319] on textarea "TERMS OF PRICE : CIF BUSAN COUNTRY OF ORIGIN : UNITED STATES ITEM : TBHP QTY : …" at bounding box center [623, 322] width 353 height 62
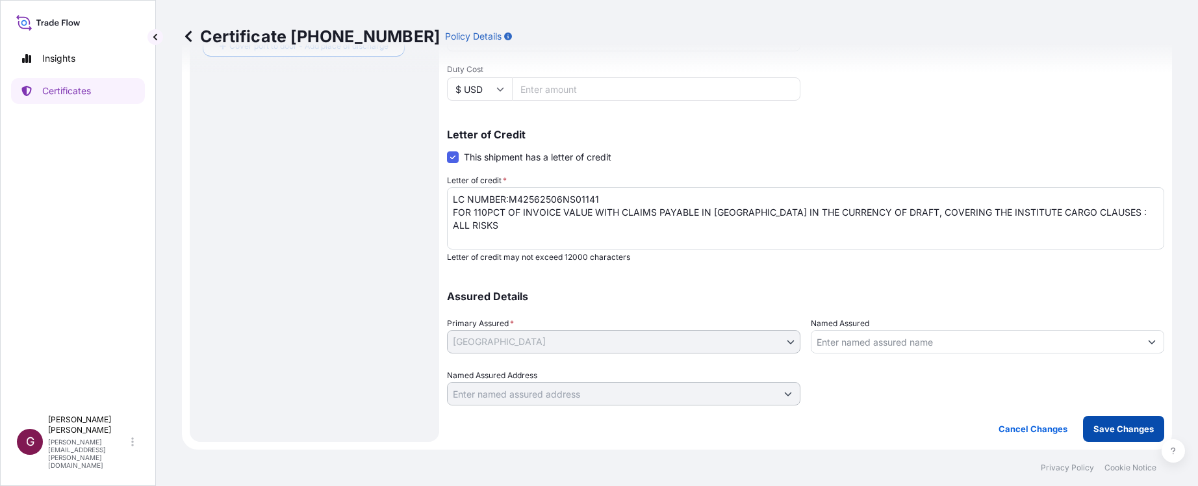
type textarea "TERMS OF PRICE : CIF BUSAN COUNTRY OF ORIGIN : UNITED STATES ITEM : TBHP QTY : …"
click at [1126, 425] on p "Save Changes" at bounding box center [1123, 428] width 60 height 13
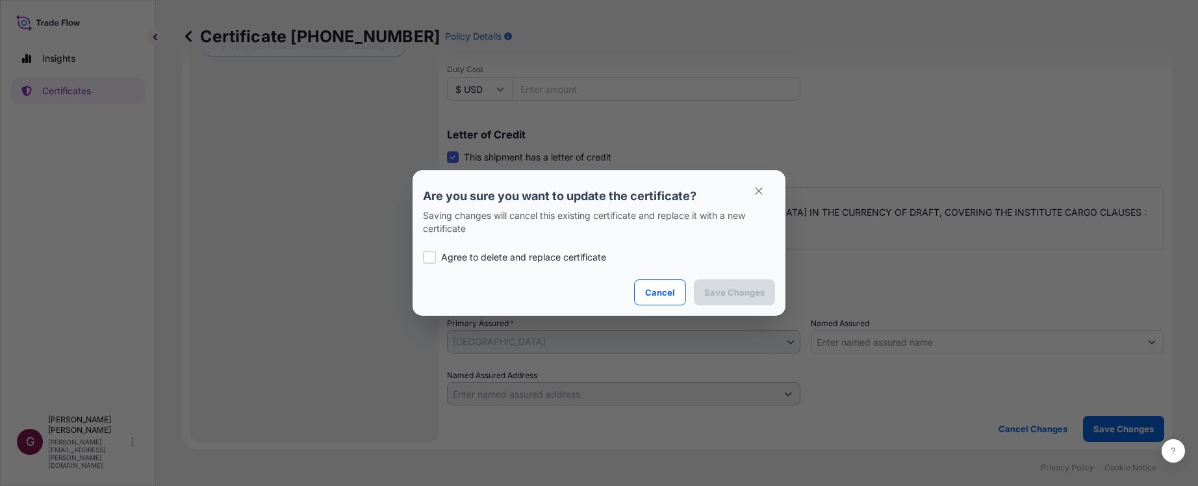
click at [432, 260] on div at bounding box center [429, 257] width 13 height 13
checkbox input "true"
click at [765, 294] on button "Save Changes" at bounding box center [734, 292] width 81 height 26
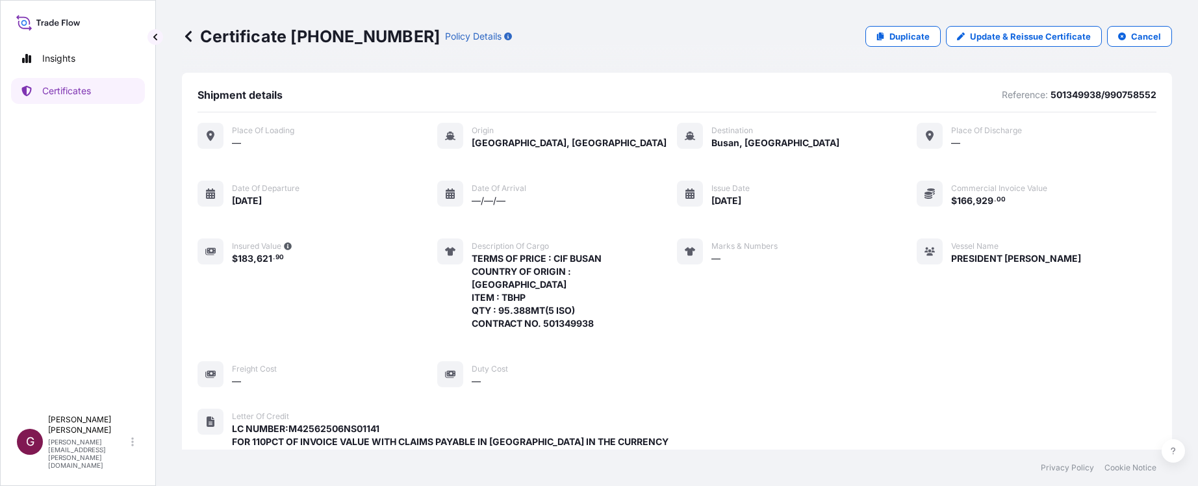
scroll to position [416, 0]
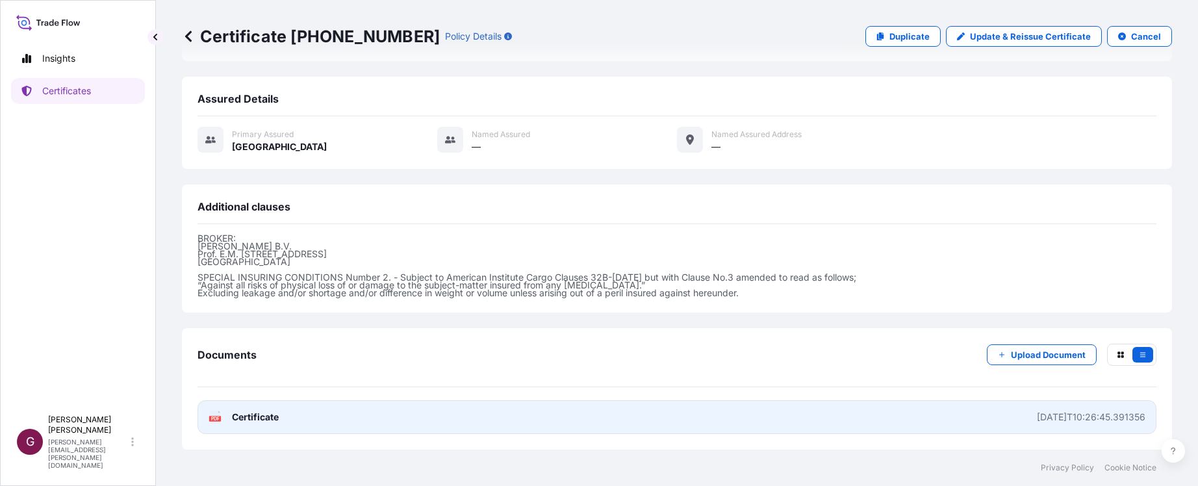
click at [225, 418] on div "PDF Certificate" at bounding box center [244, 417] width 70 height 13
